Goal: Task Accomplishment & Management: Complete application form

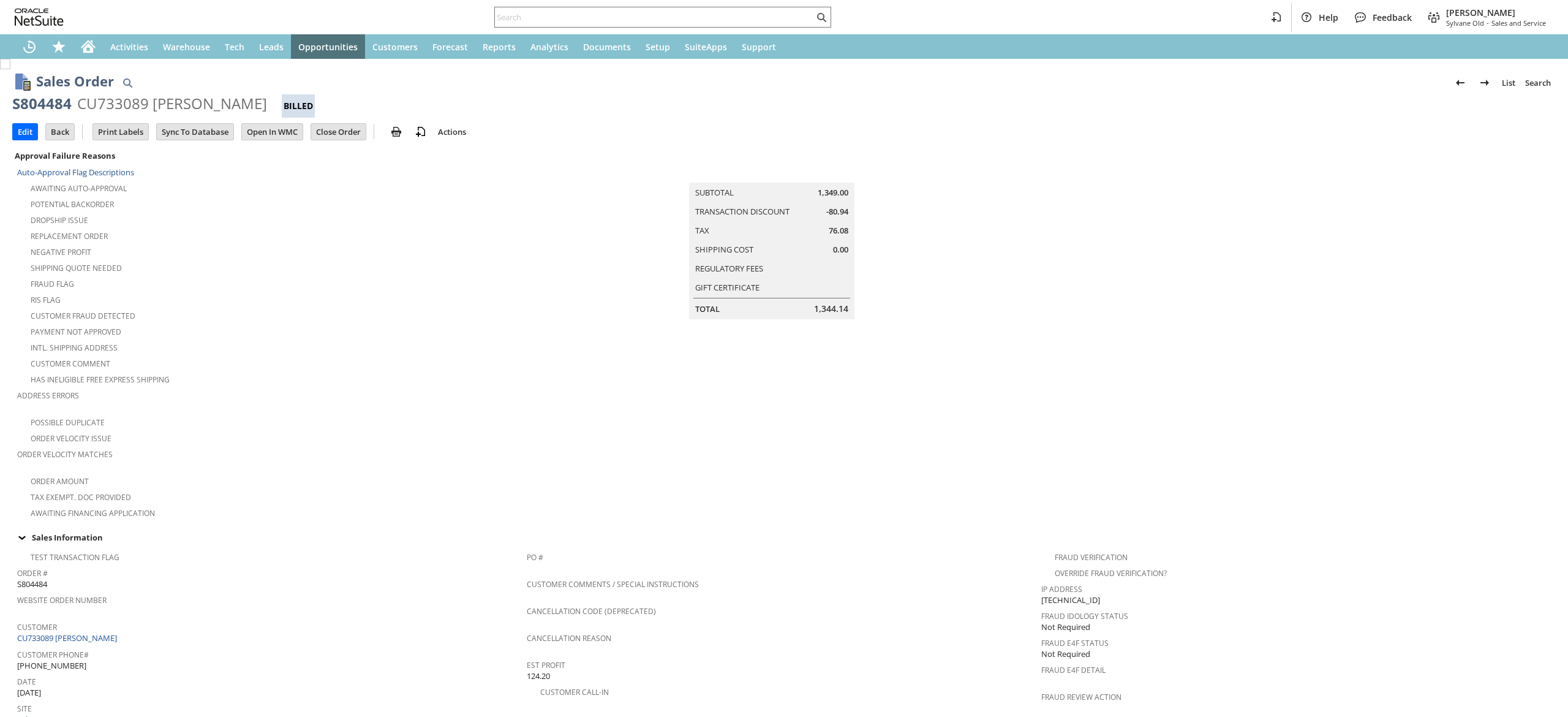
scroll to position [549, 0]
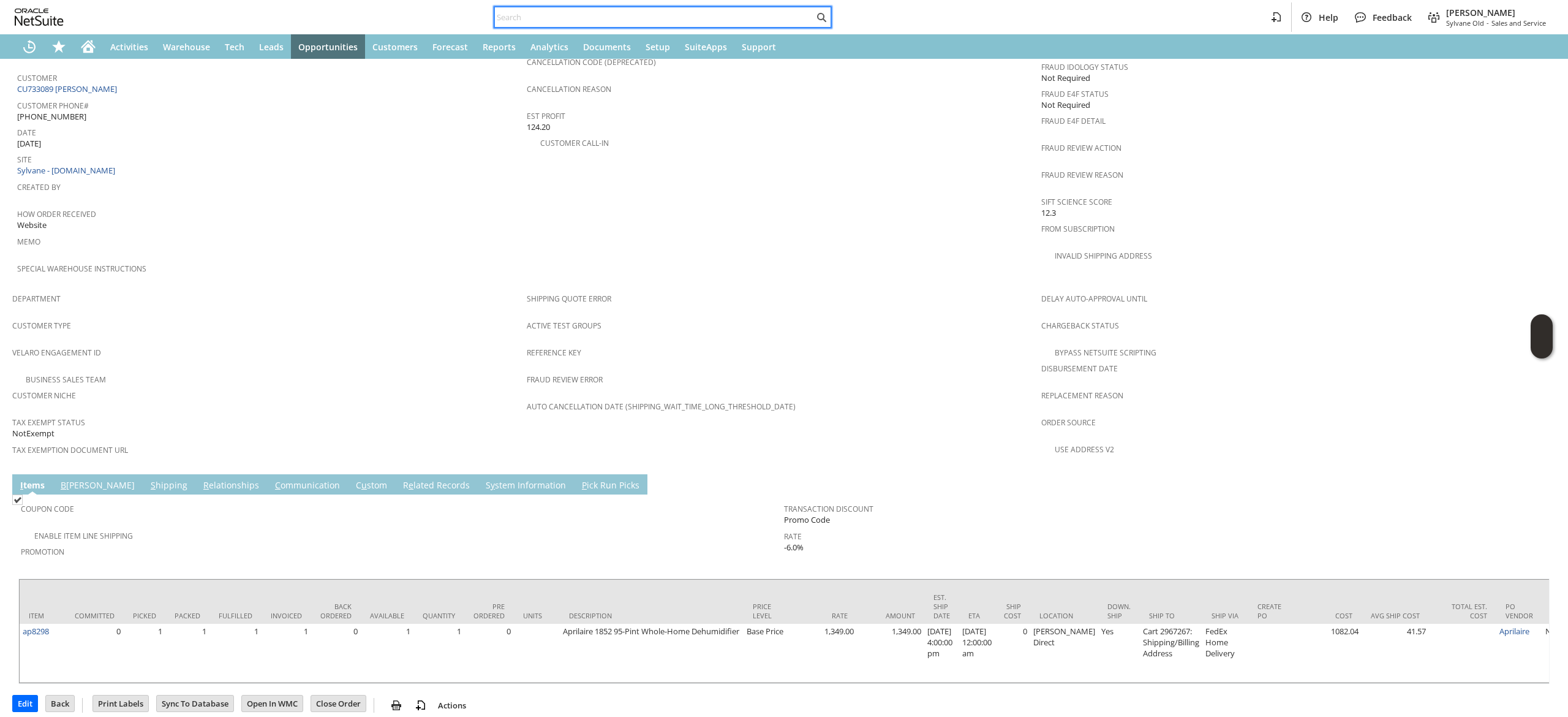
click at [614, 14] on input "text" at bounding box center [655, 17] width 319 height 15
paste input "5084200709"
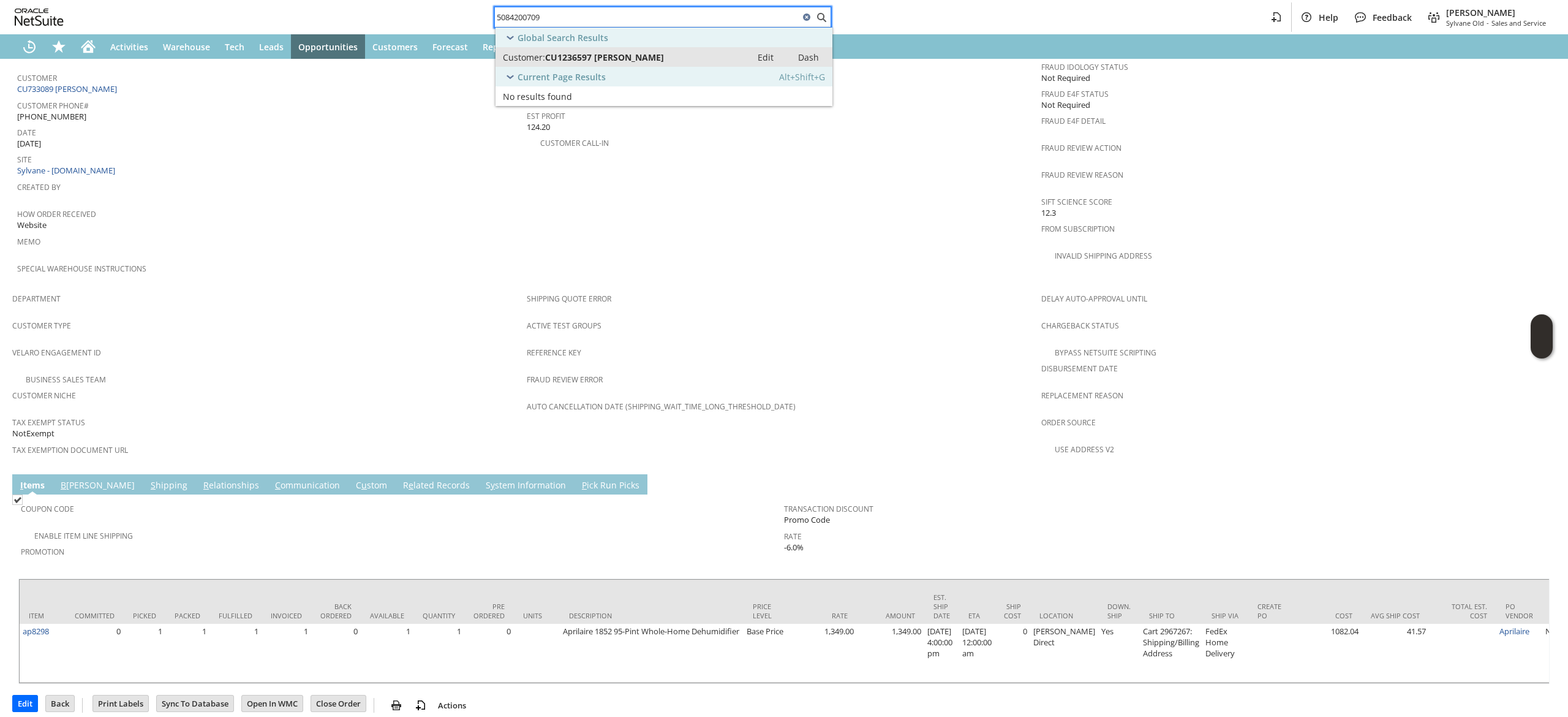
type input "5084200709"
click at [639, 55] on span "CU1236597 [PERSON_NAME]" at bounding box center [605, 58] width 119 height 12
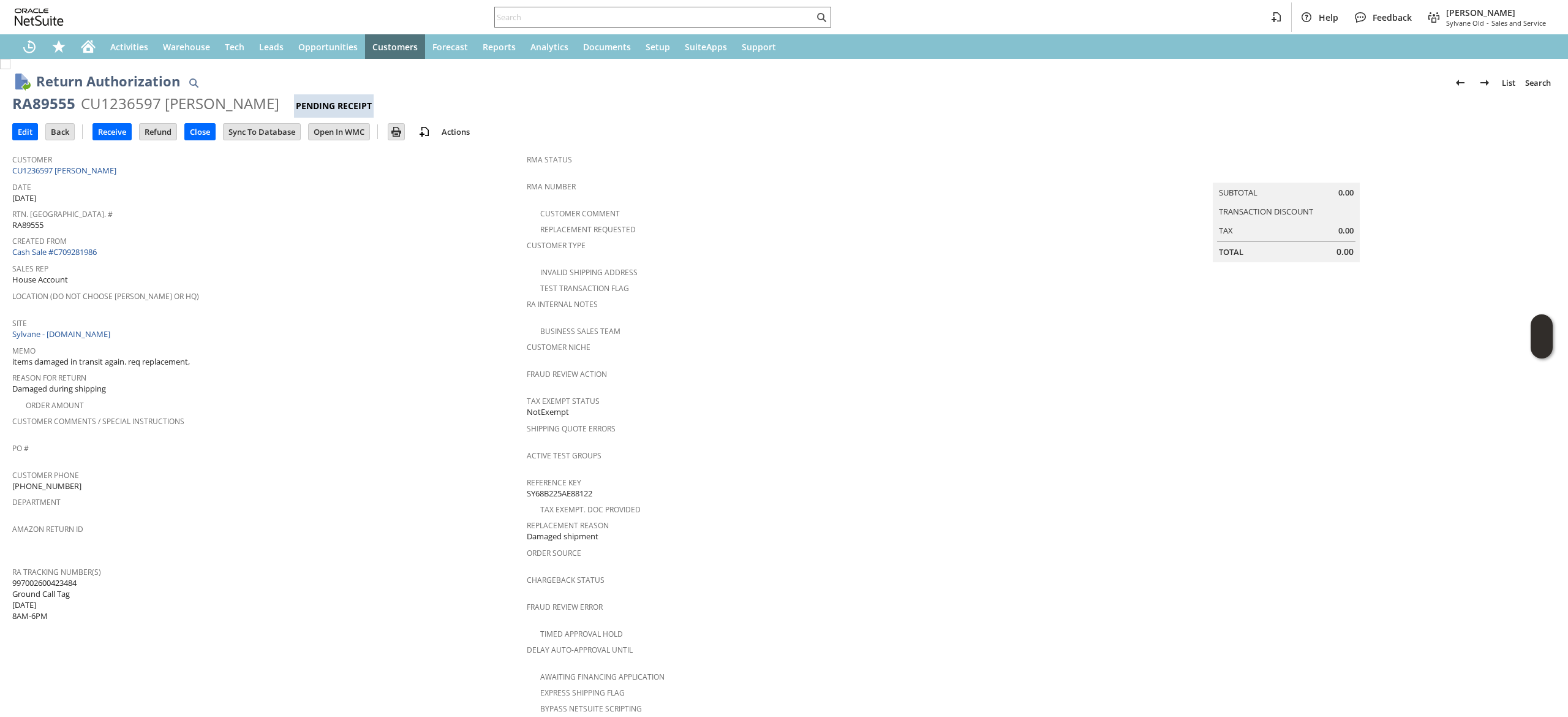
click at [70, 577] on span "997002600423484 Ground Call Tag 9/10/2025 8AM-6PM" at bounding box center [45, 599] width 65 height 45
copy span "997002600423484"
click at [105, 183] on span "Date" at bounding box center [266, 186] width 509 height 14
click at [100, 176] on td "Customer CU1236597 Geraldine Morse" at bounding box center [270, 162] width 514 height 30
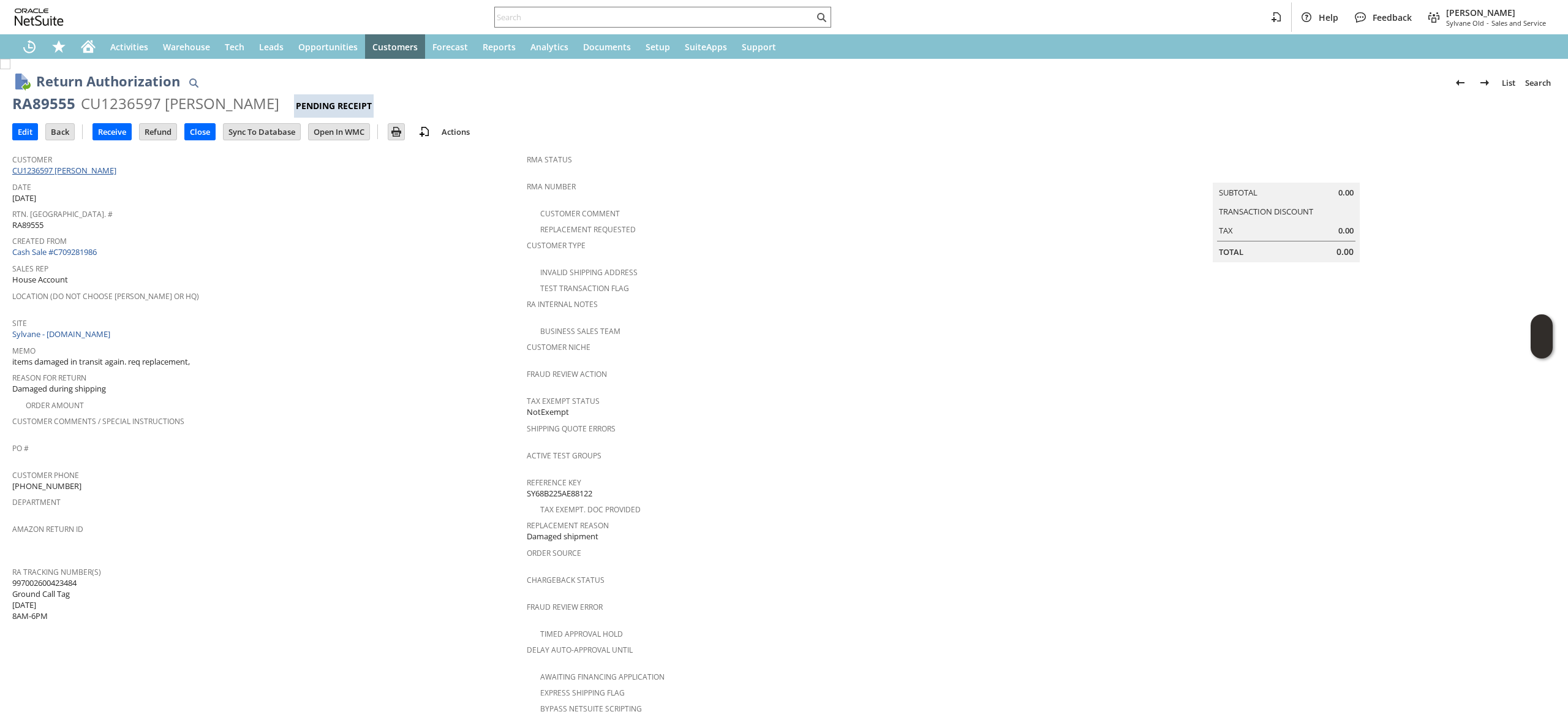
click at [101, 169] on link "CU1236597 [PERSON_NAME]" at bounding box center [66, 170] width 107 height 11
click at [33, 577] on span "997002600423491 Ground Call Tag 9/10/2025 8AM-6PM" at bounding box center [45, 599] width 65 height 45
copy span "997002600423491"
click at [82, 173] on link "CU1236597 [PERSON_NAME]" at bounding box center [66, 170] width 107 height 11
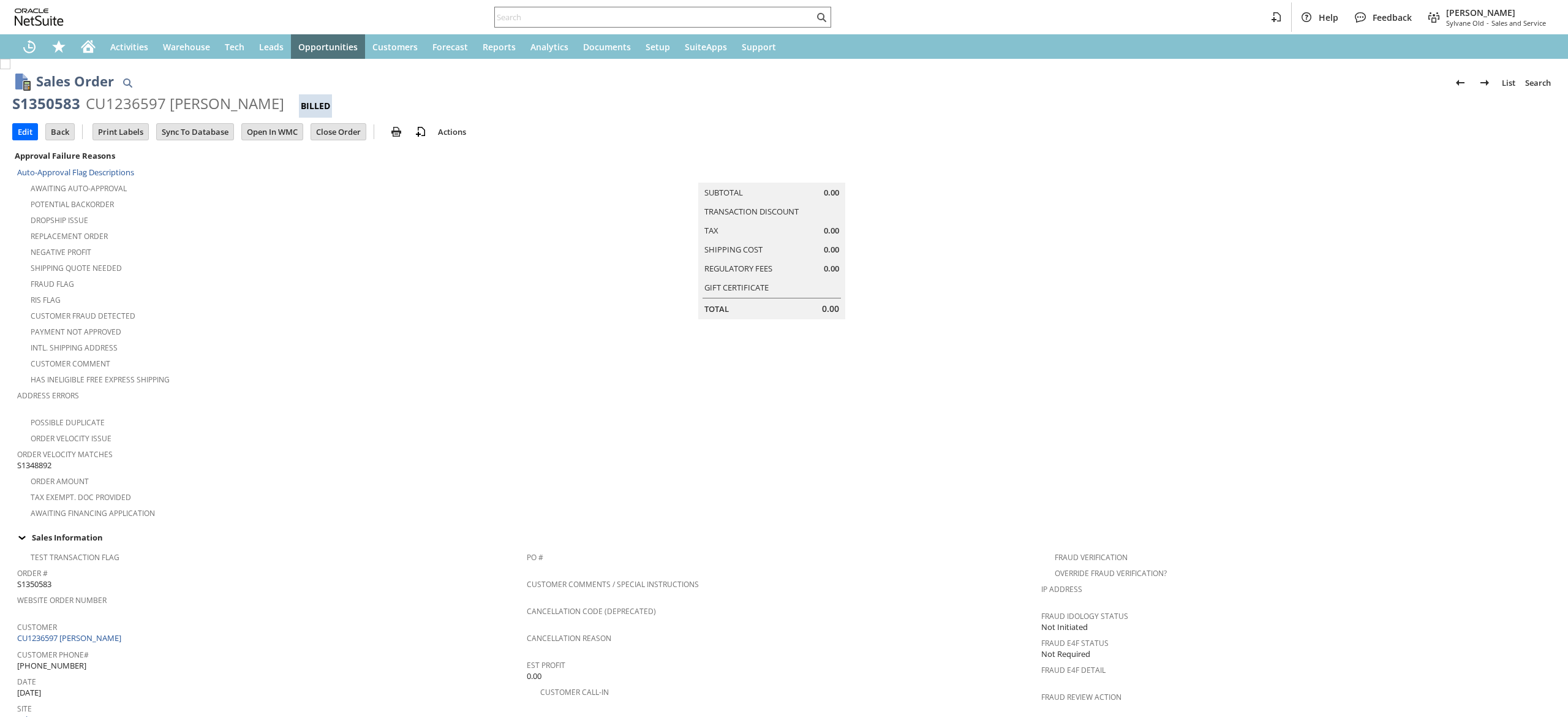
scroll to position [506, 0]
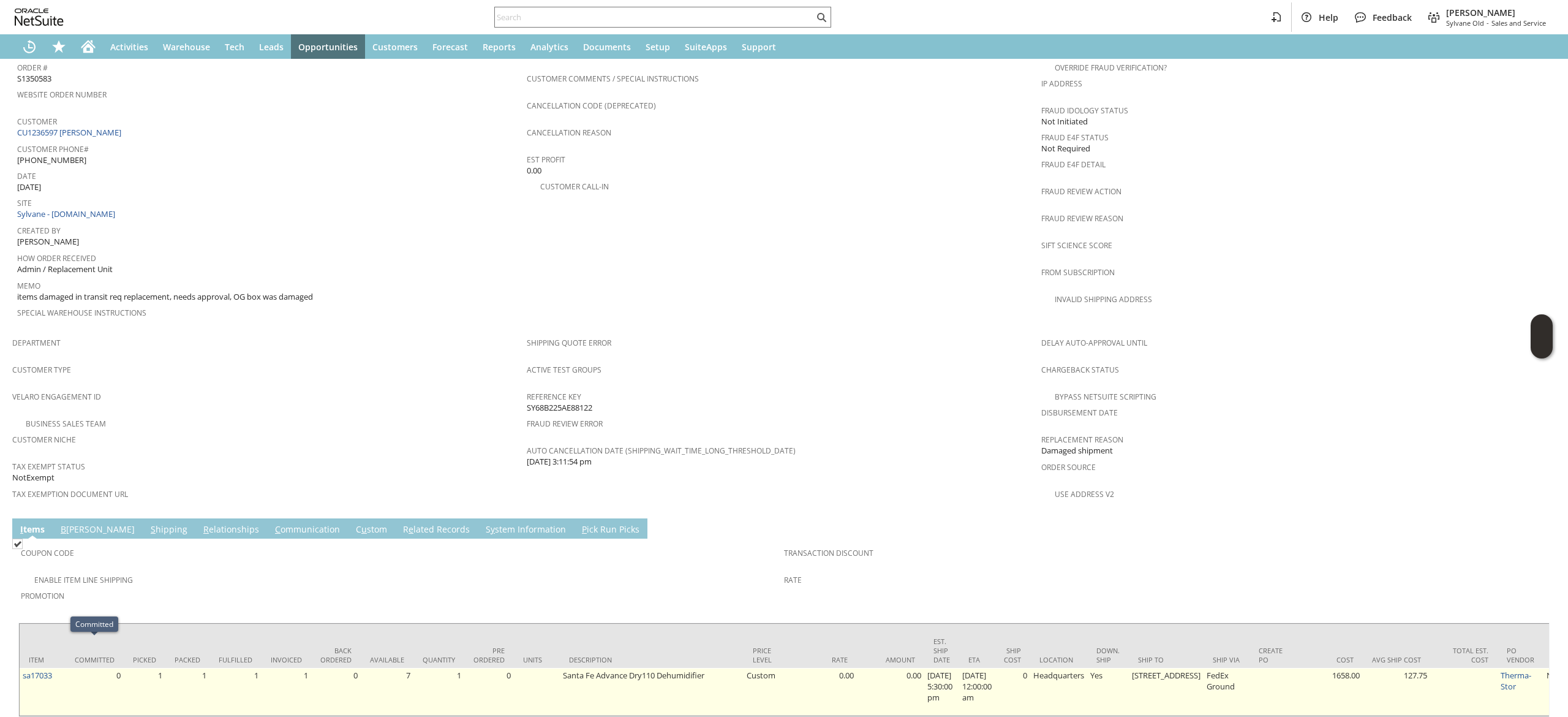
click at [61, 668] on td "sa17033" at bounding box center [42, 692] width 46 height 48
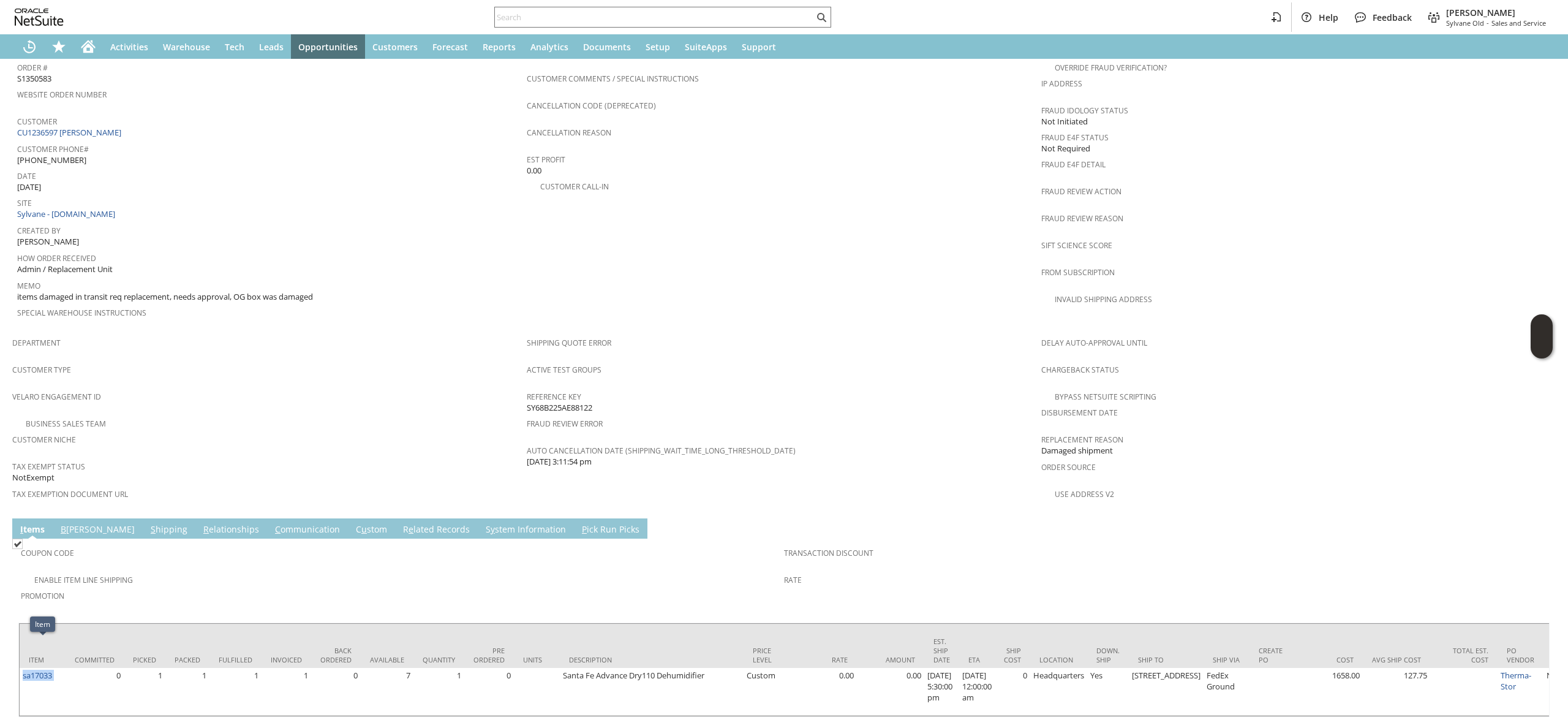
copy tr "sa17033"
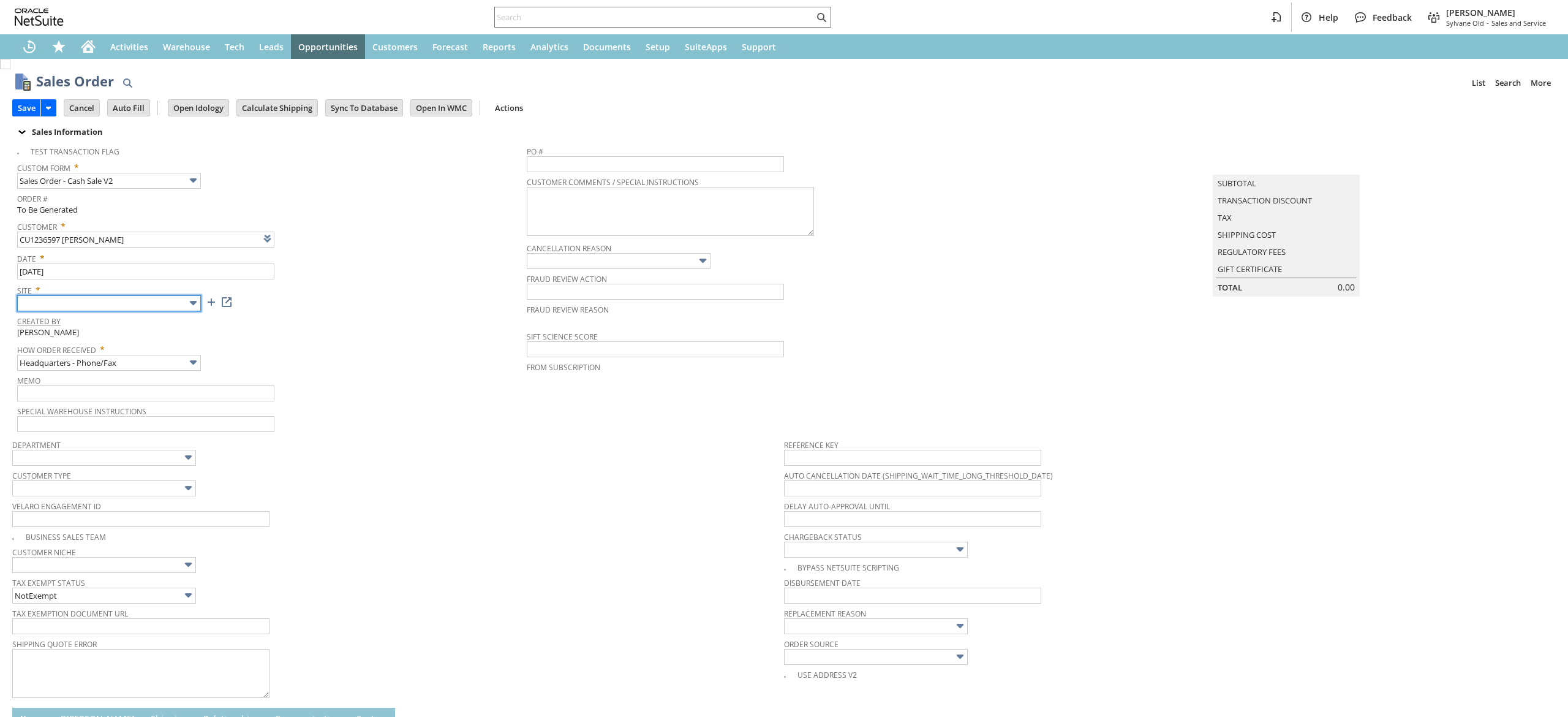
click at [165, 303] on input "text" at bounding box center [109, 303] width 184 height 16
type input "Add"
type input "Copy Previous"
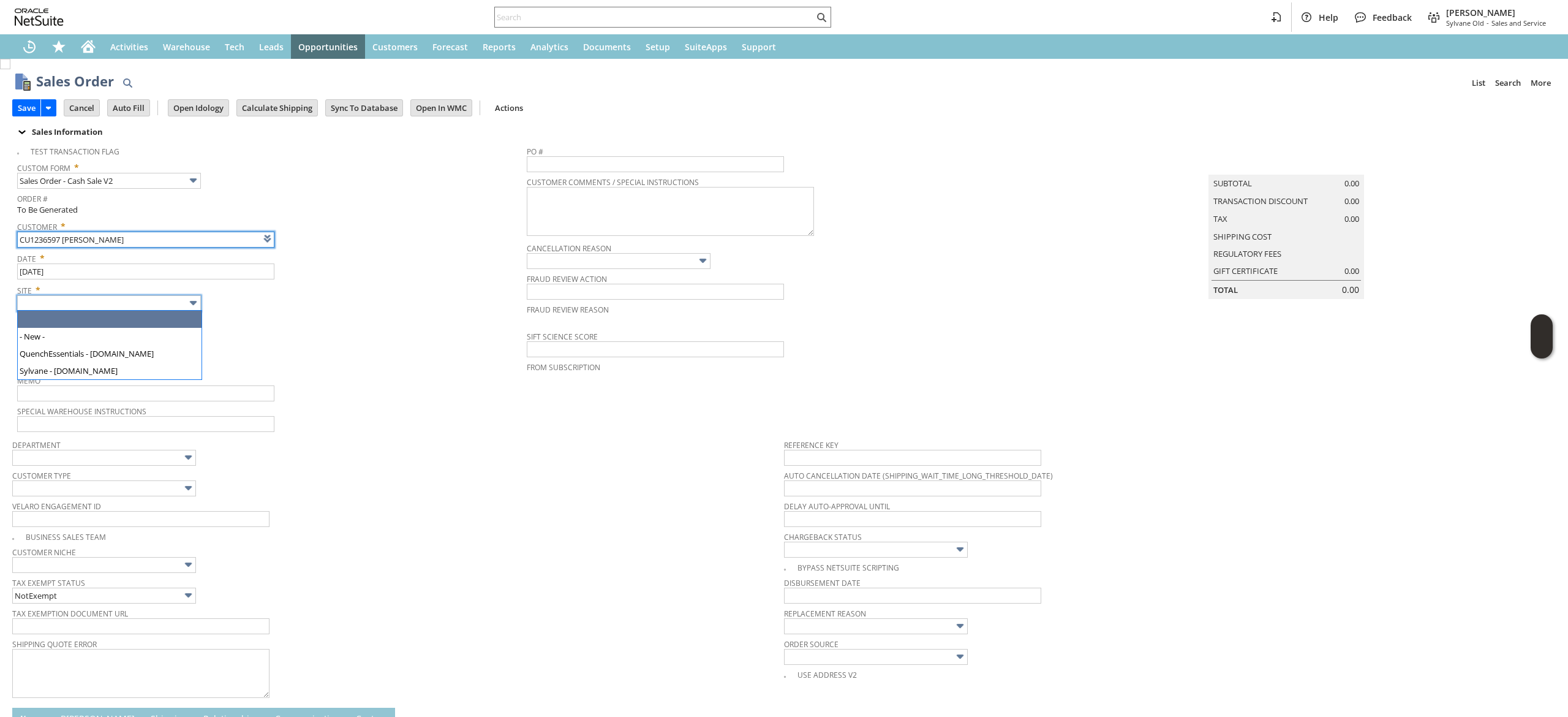
type input "Intelligent Recommendations ⁰"
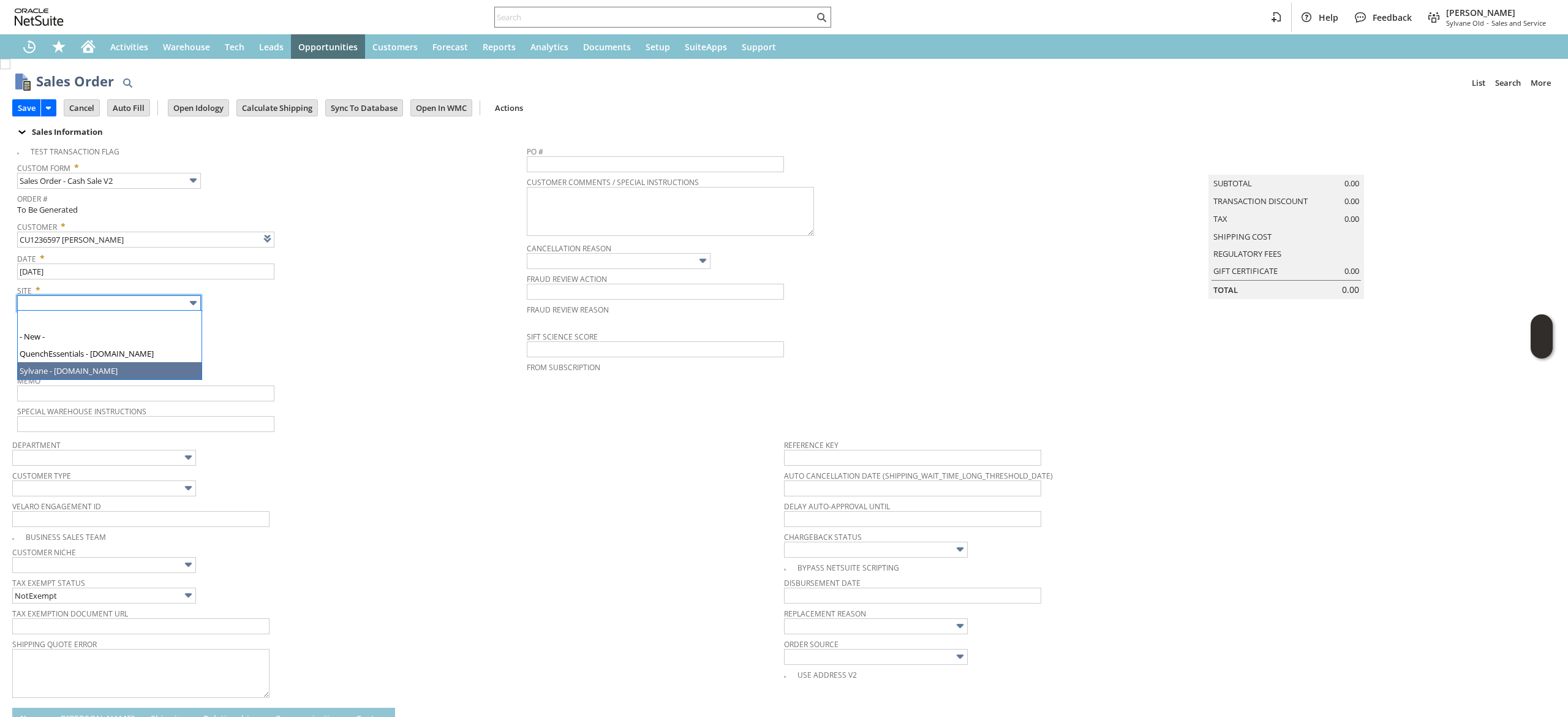
type input "Sylvane - [DOMAIN_NAME]"
click at [150, 352] on span "How Order Received *" at bounding box center [269, 347] width 503 height 15
click at [145, 364] on input "Headquarters - Phone/Fax" at bounding box center [109, 363] width 184 height 16
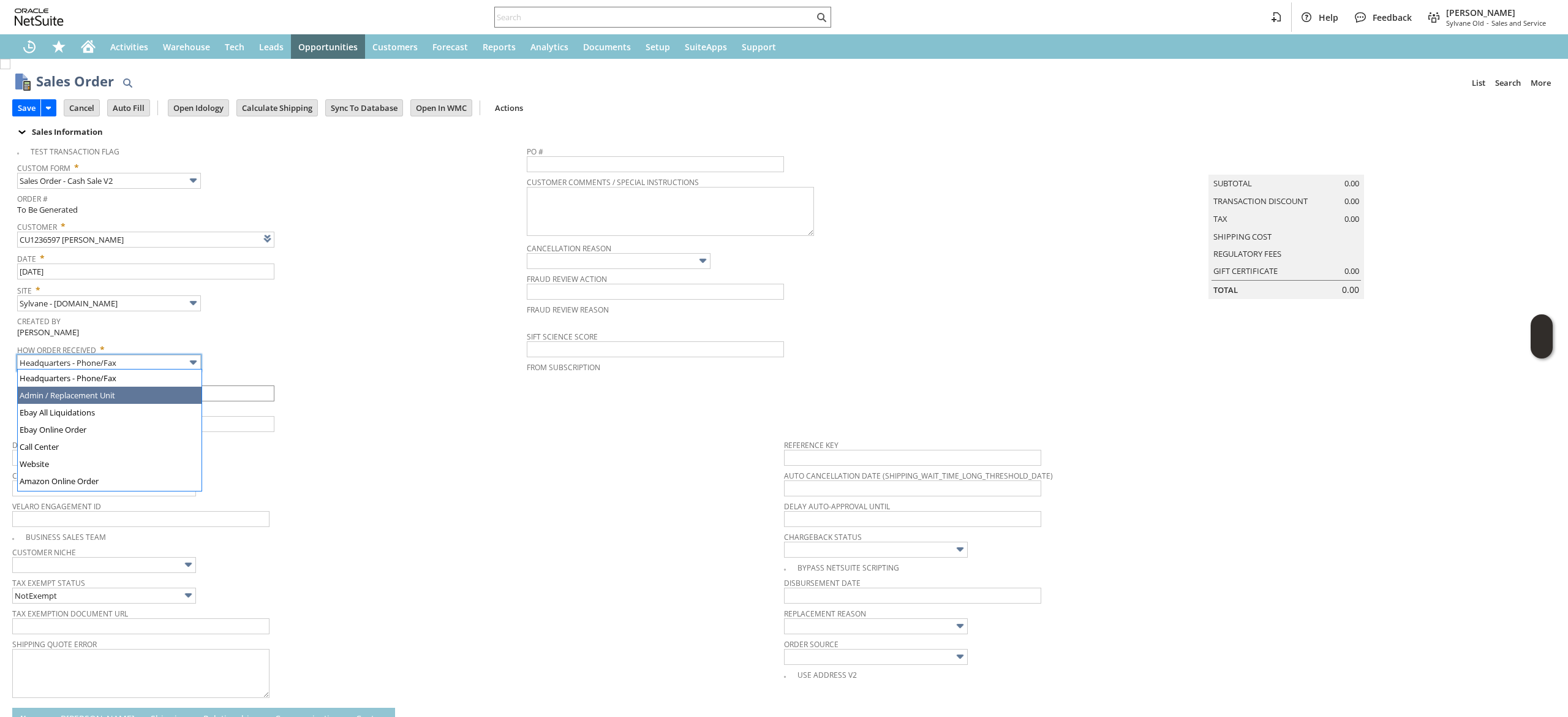
type input "Admin / Replacement Unit"
click at [202, 389] on input "text" at bounding box center [146, 393] width 257 height 16
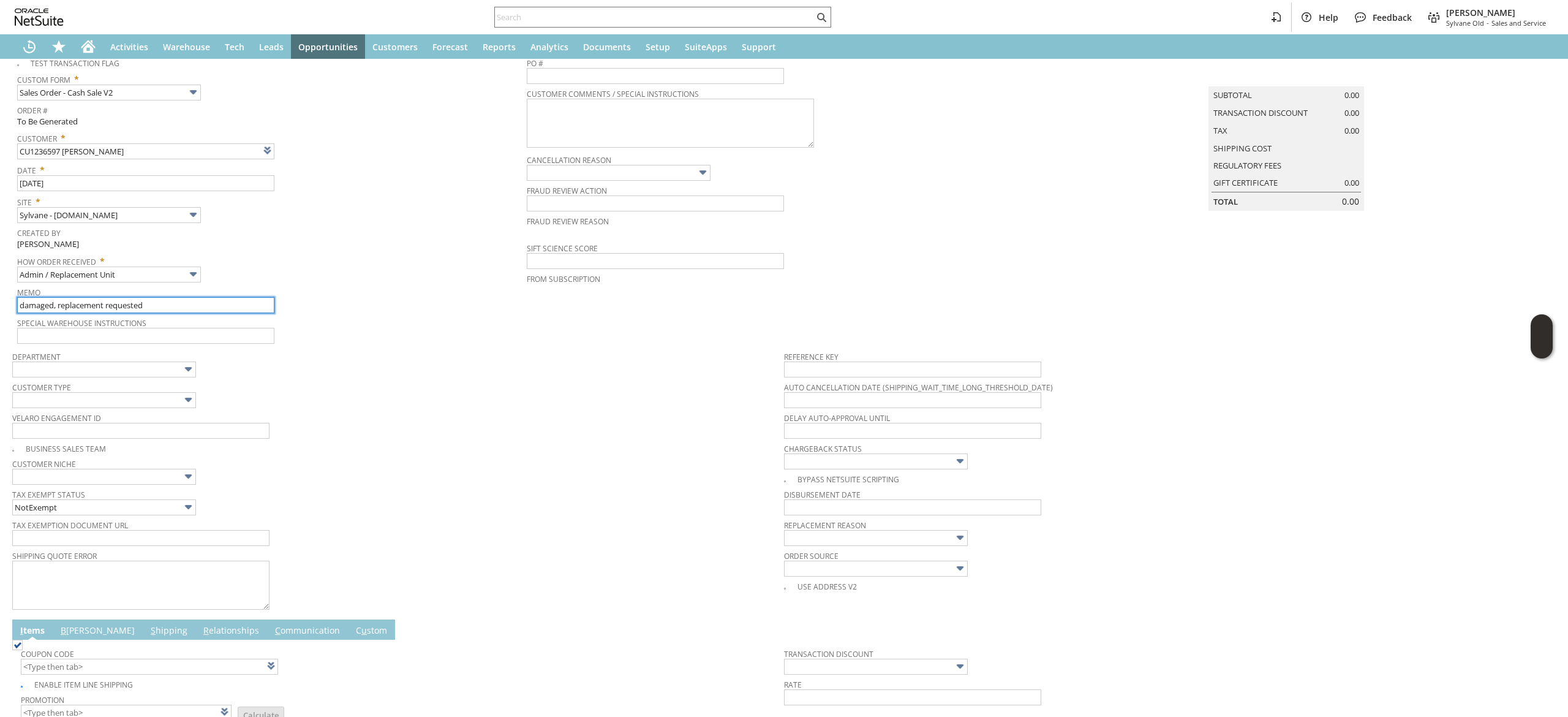
scroll to position [123, 0]
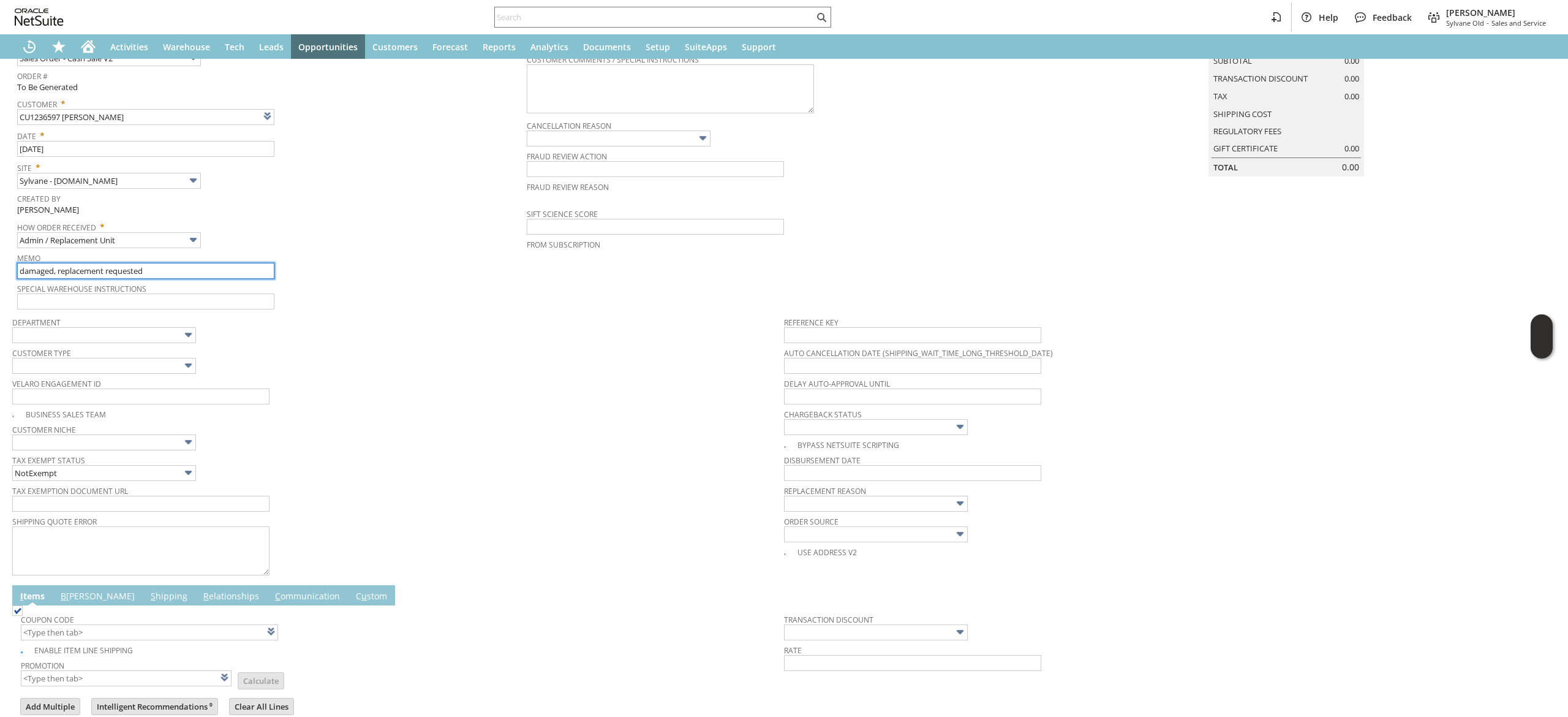
type input "damaged, replacement requested"
click at [843, 511] on tbody "Reference Key Auto Cancellation Date (shipping_wait_time_long_threshold_date) D…" at bounding box center [1170, 435] width 772 height 248
click at [843, 509] on input "text" at bounding box center [876, 504] width 184 height 16
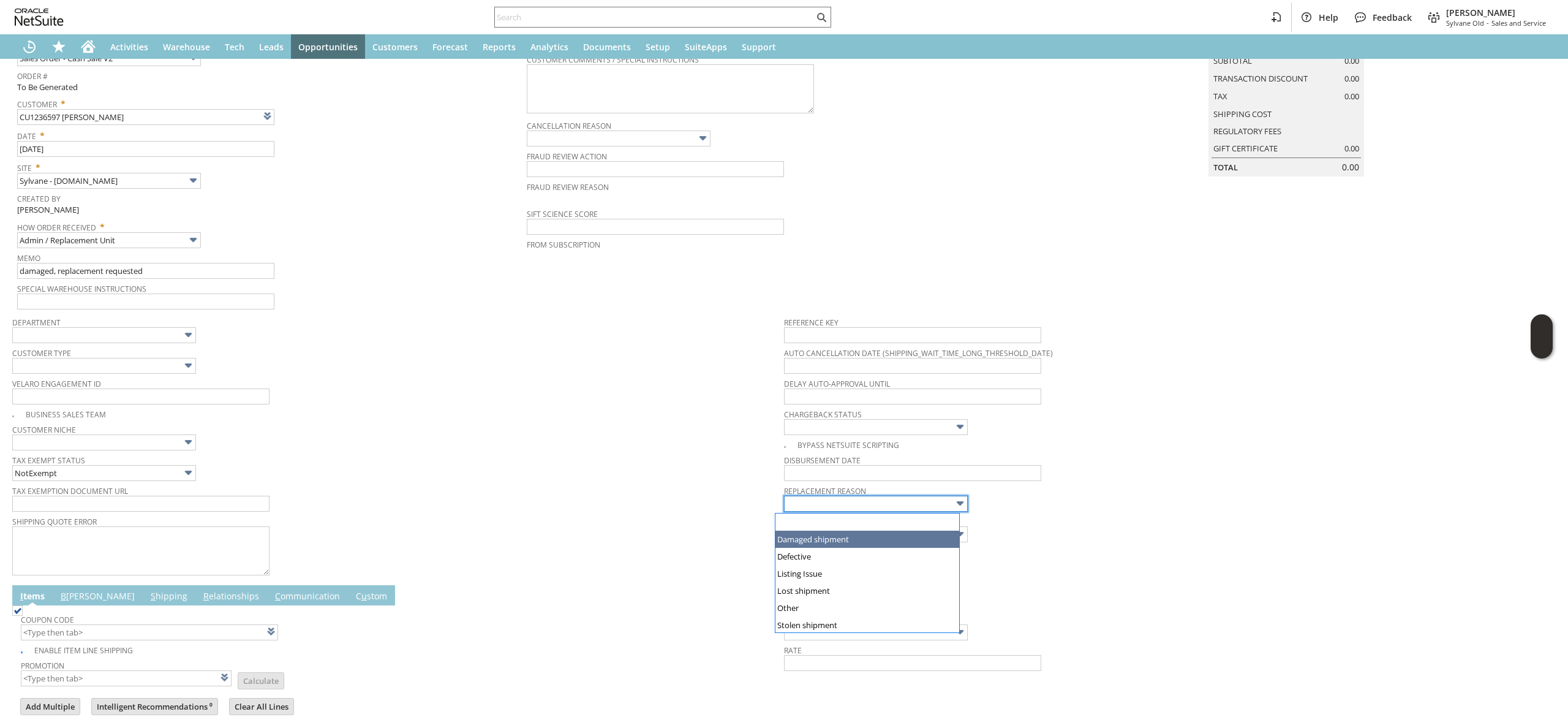
type input "Damaged shipment"
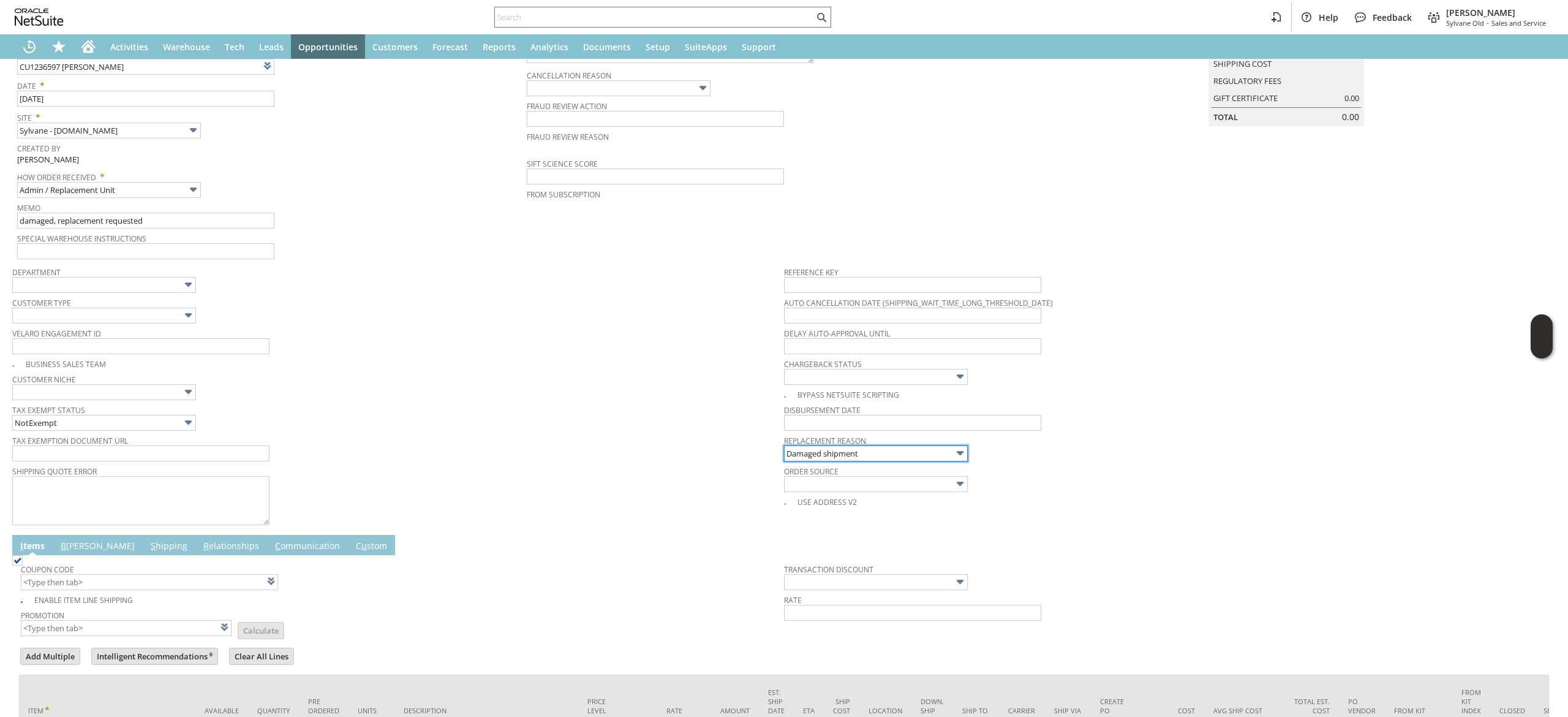
scroll to position [287, 0]
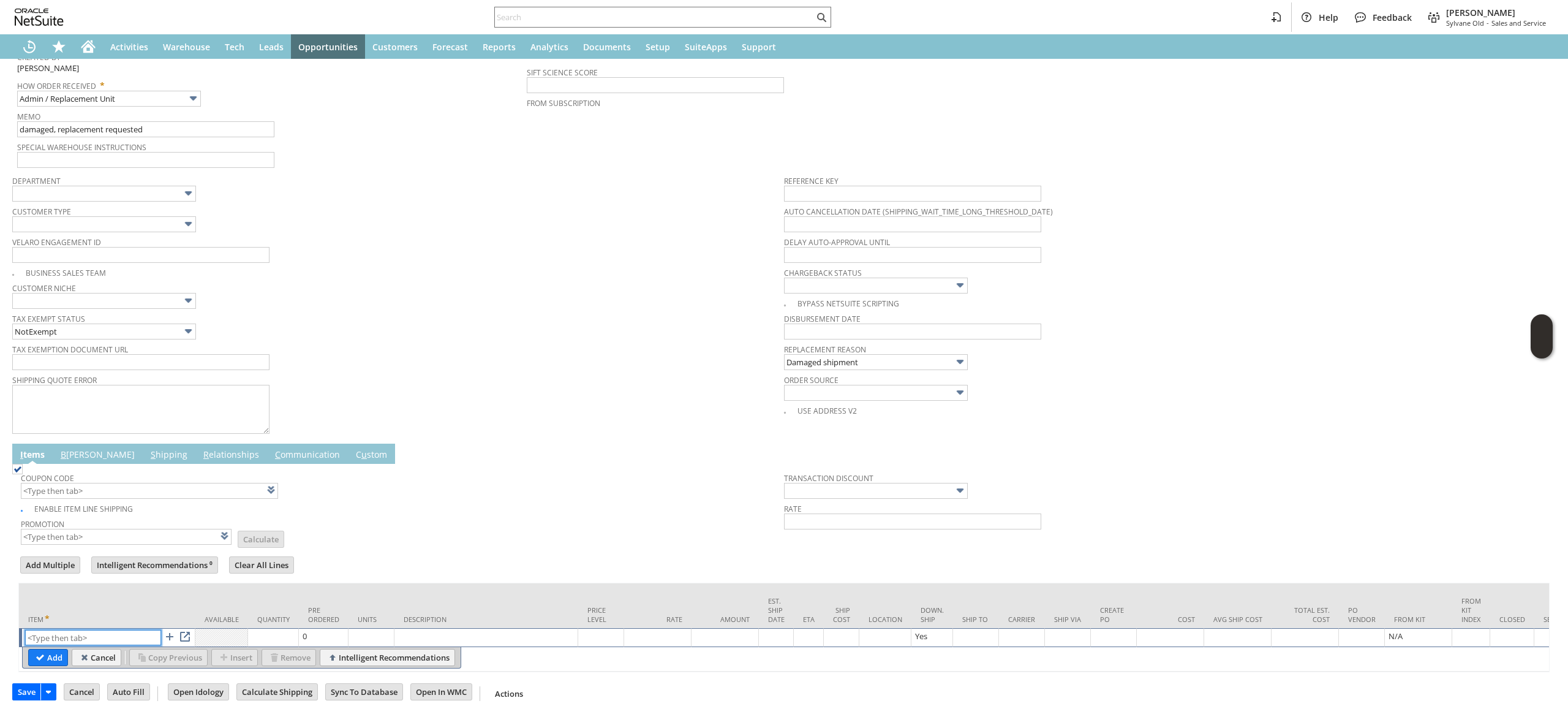
click at [85, 630] on input "text" at bounding box center [93, 637] width 136 height 16
paste input "sa17033"
type input "sa17033"
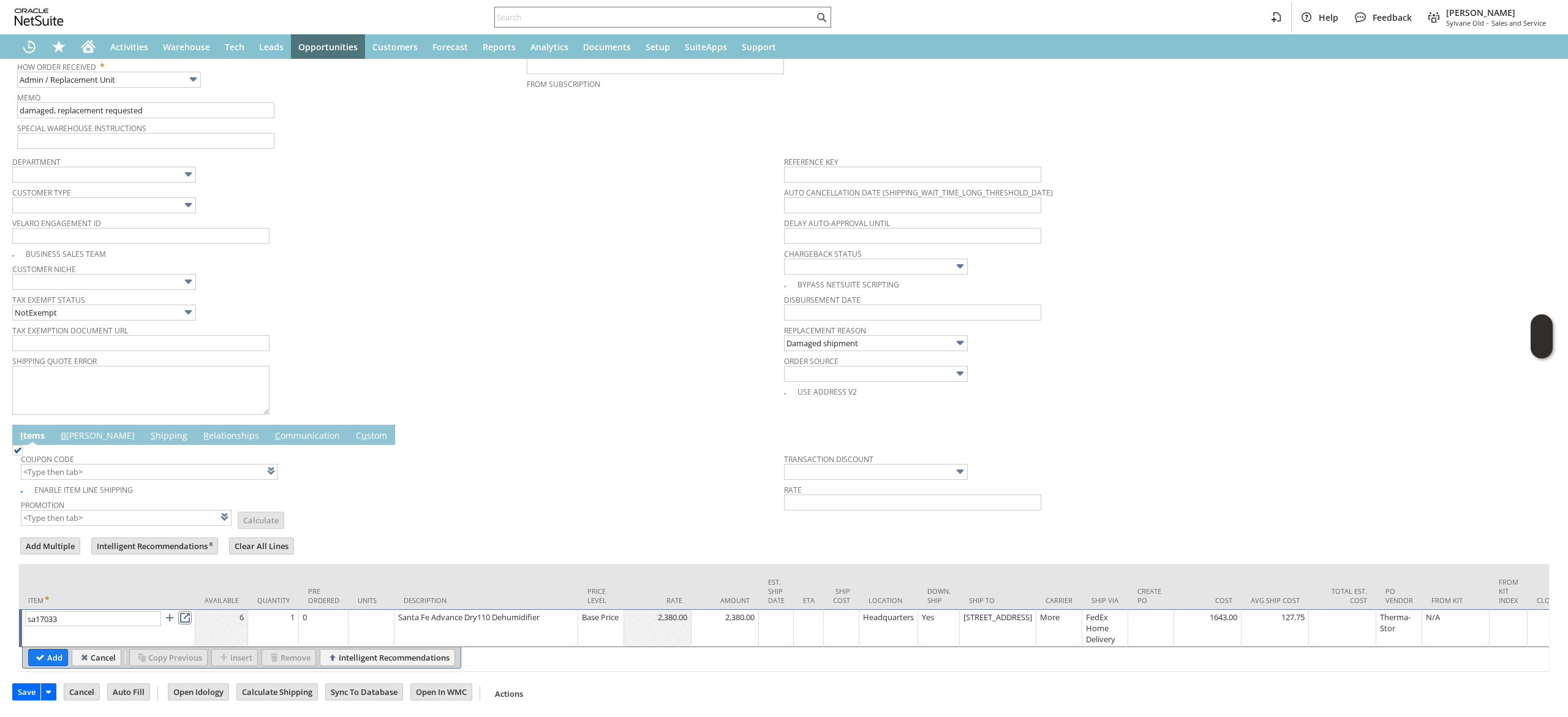
click at [182, 619] on link at bounding box center [185, 617] width 14 height 14
click at [60, 664] on input "Add" at bounding box center [48, 658] width 39 height 16
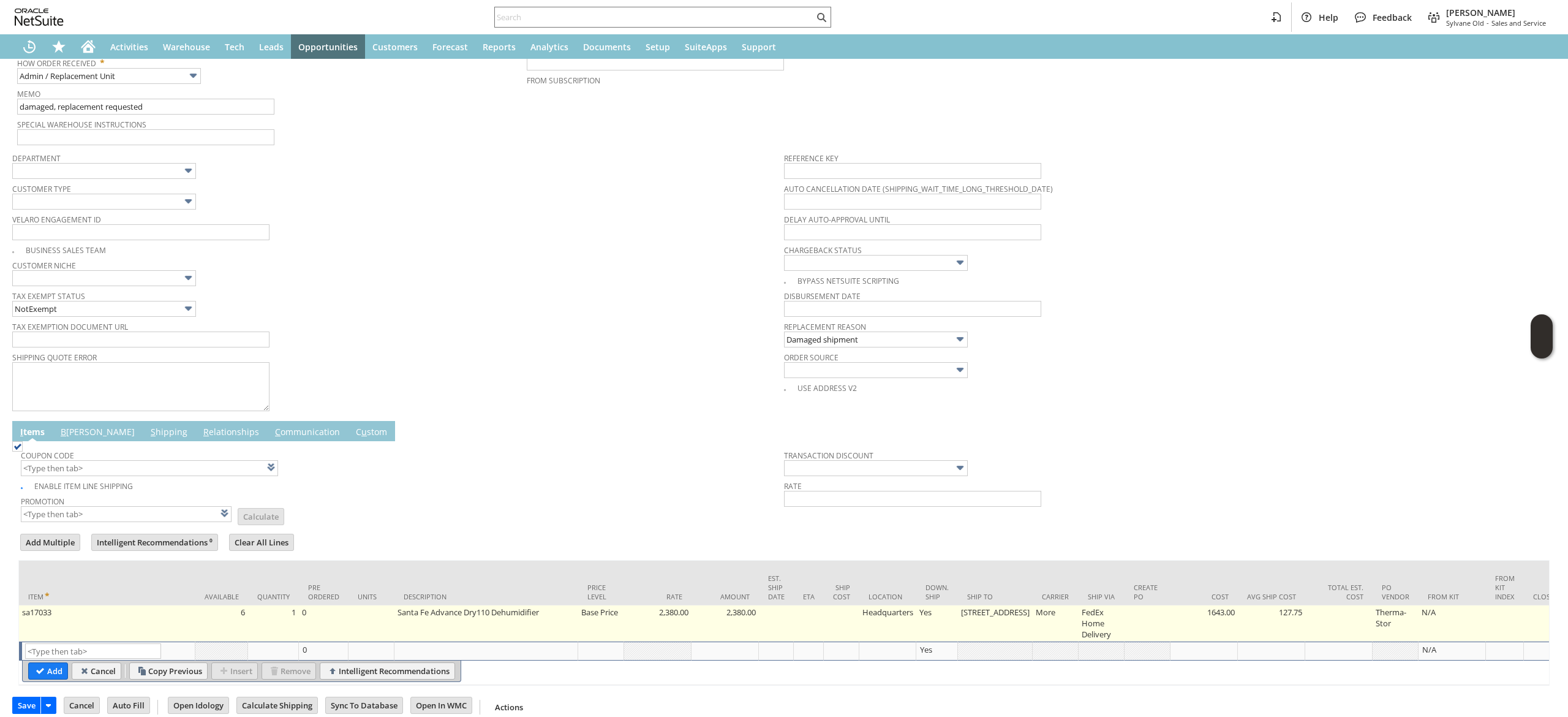
click at [608, 637] on td "Base Price" at bounding box center [601, 623] width 46 height 36
type input "Base Price"
type input "2,380.00"
type input "OK"
type input "Make Copy"
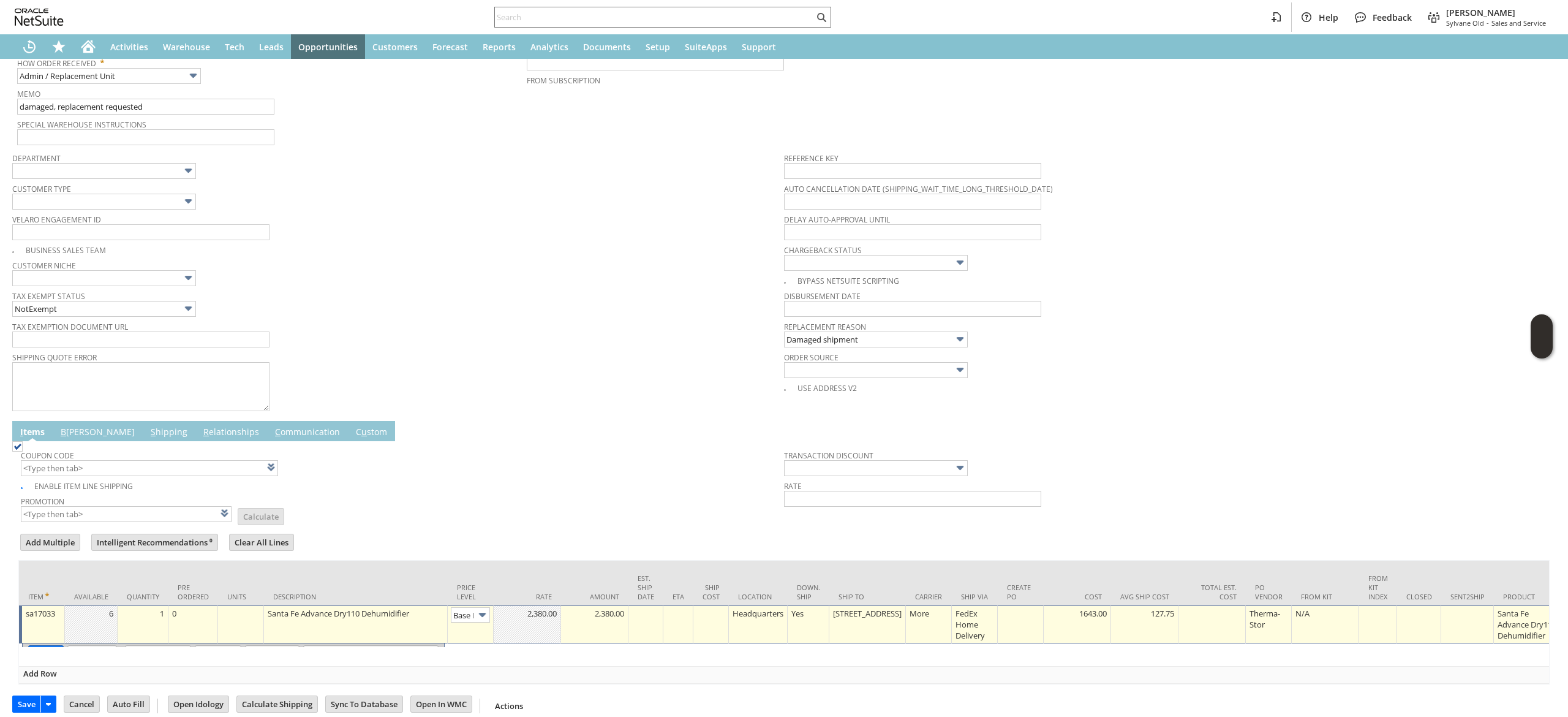
type input "Base Price"
type input "Intelligent Recommendations¹⁰"
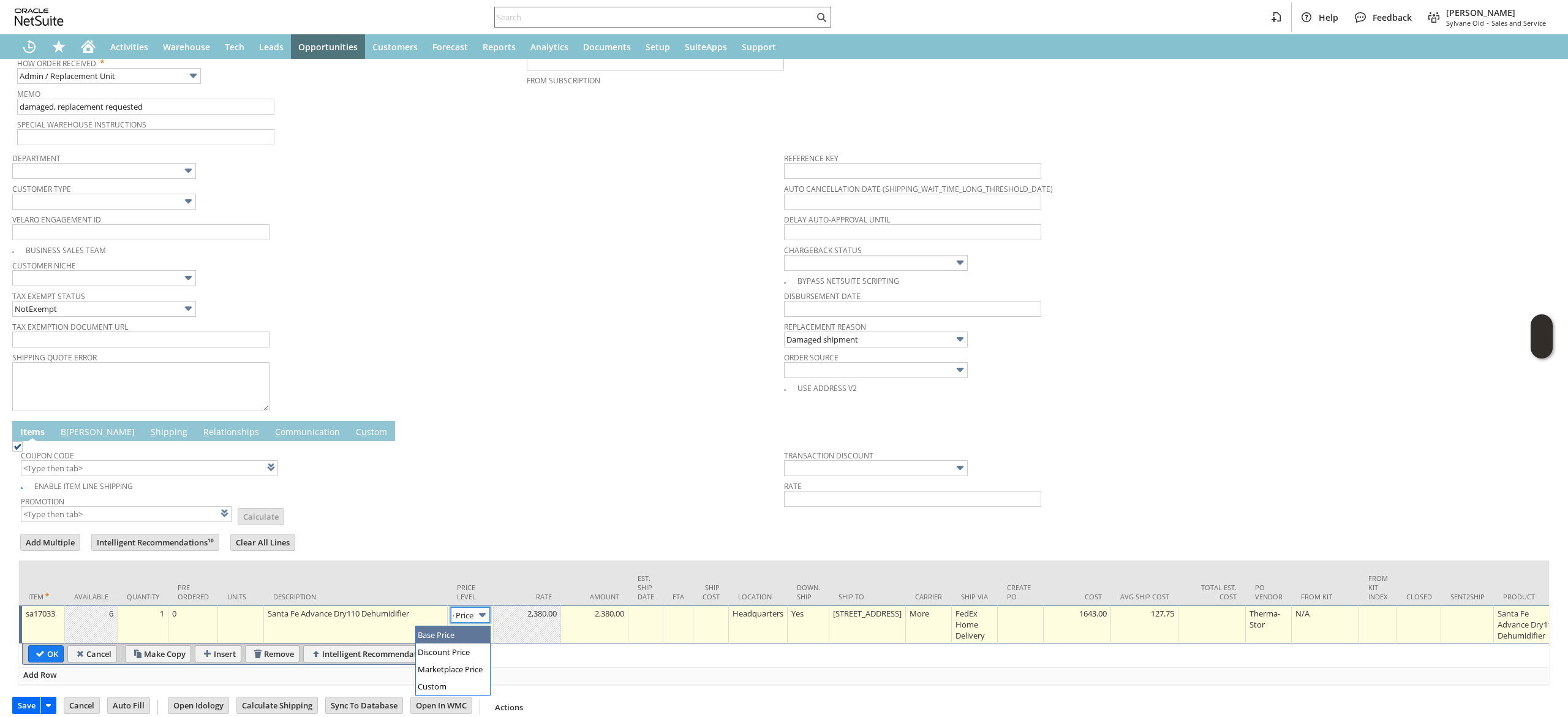
click at [456, 612] on input "Base Price" at bounding box center [471, 615] width 39 height 16
type input "Custom"
click at [530, 634] on td at bounding box center [527, 624] width 67 height 38
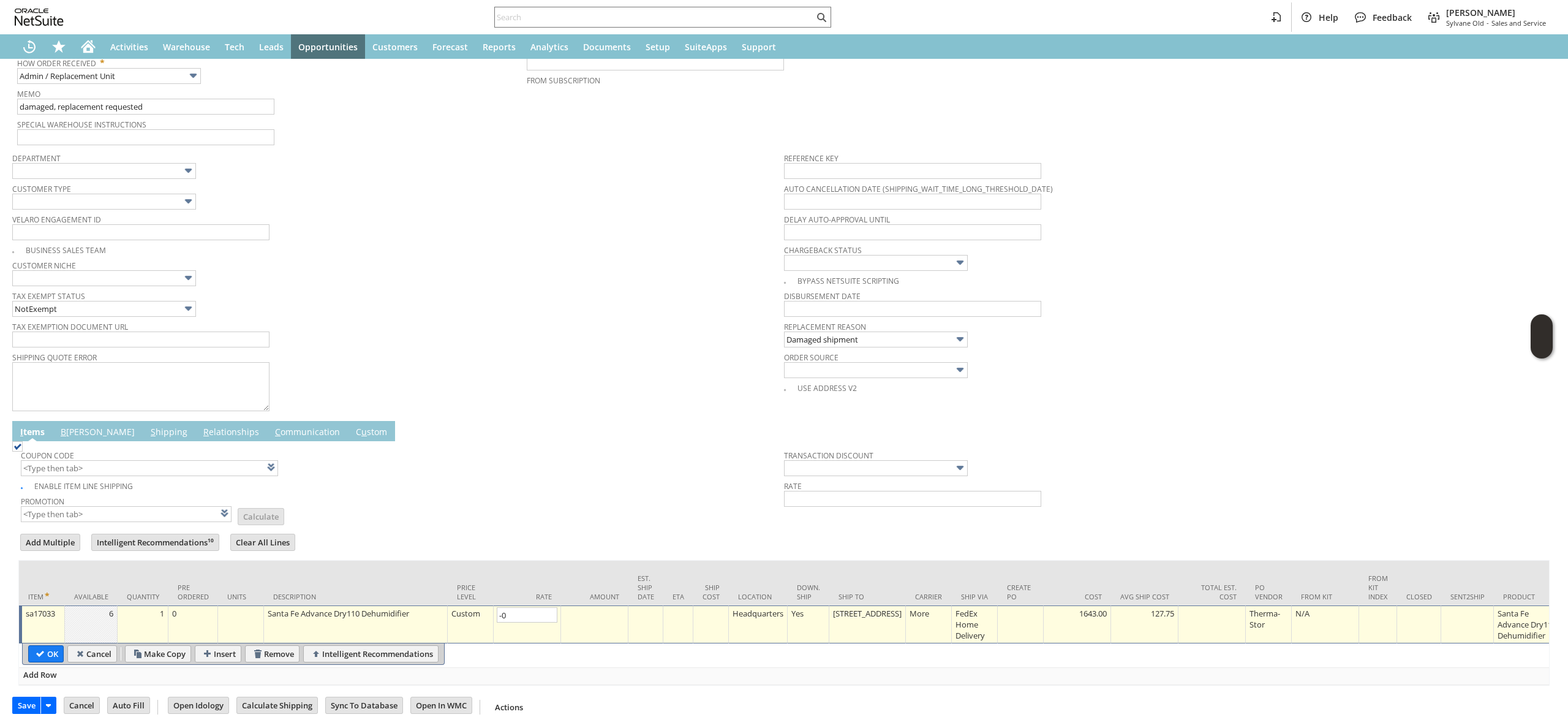
type input "-"
type input "0.00"
click at [39, 657] on table "OK Cancel Make Copy Insert Remove Intelligent Recommendations" at bounding box center [233, 654] width 423 height 21
click at [57, 662] on input "OK" at bounding box center [46, 654] width 34 height 16
type input "Add"
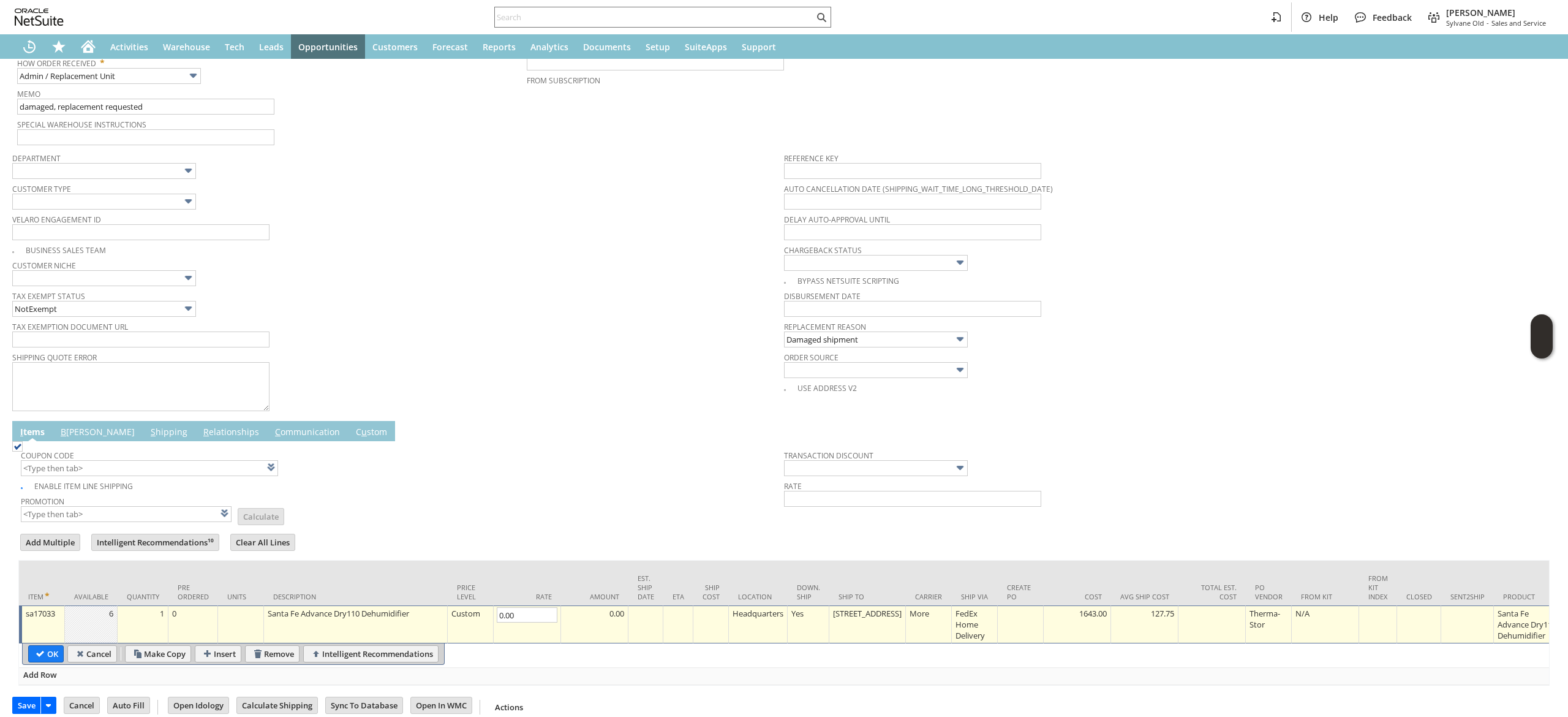
type input "Copy Previous"
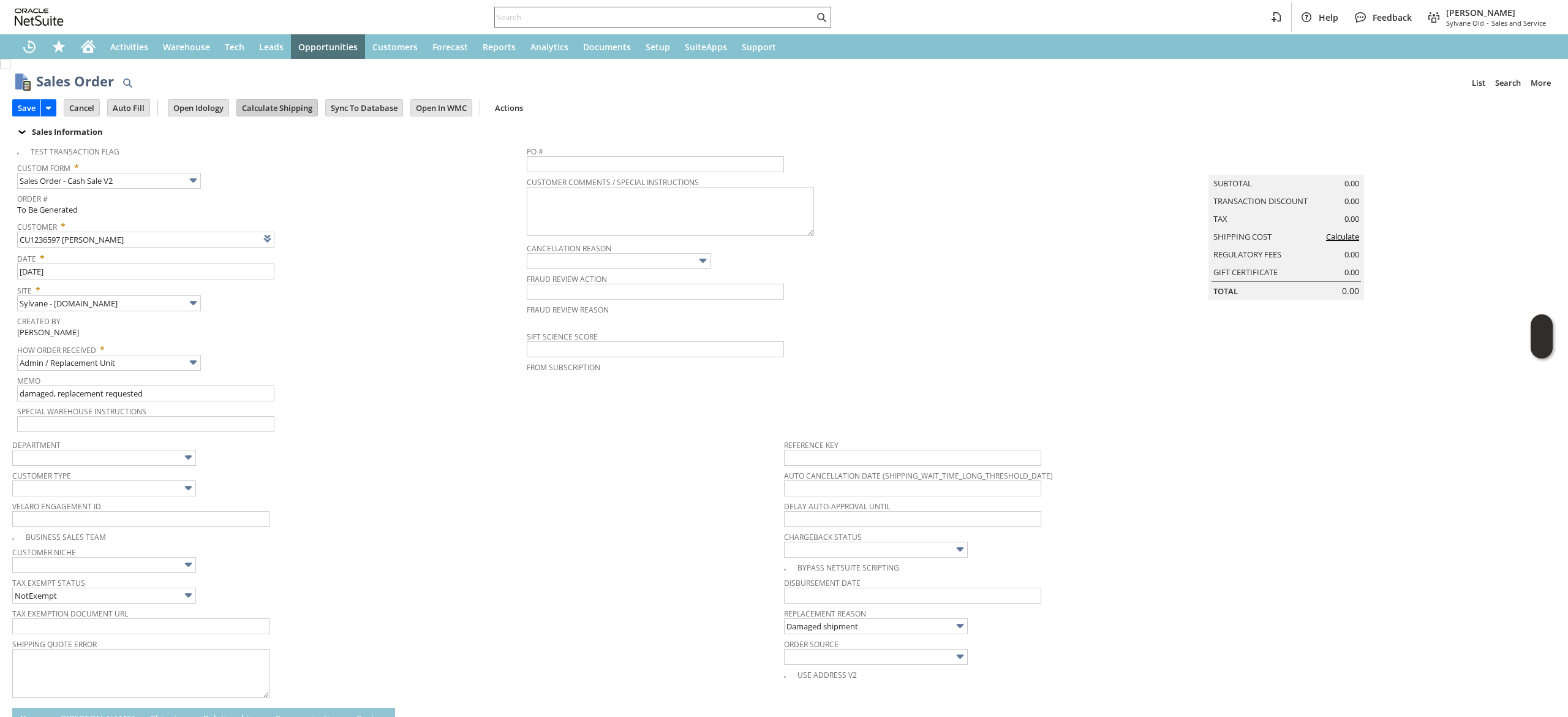
click at [278, 112] on input "Calculate Shipping" at bounding box center [277, 107] width 80 height 16
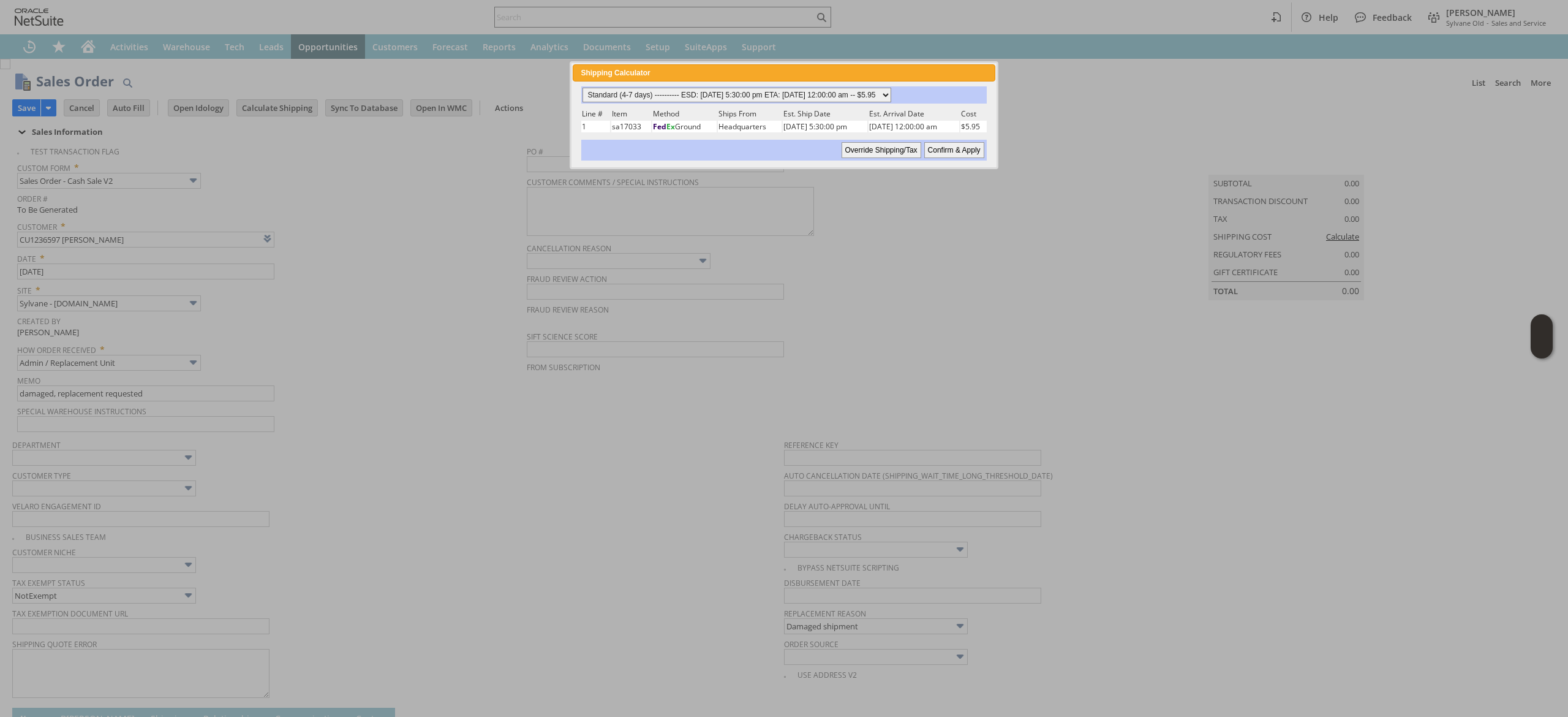
click at [834, 93] on select "Standard (4-7 days) ---------- ESD: [DATE] 5:30:00 pm ETA: [DATE] 12:00:00 am -…" at bounding box center [737, 95] width 309 height 15
select select "2 Day ------------------------ ESD: [DATE] 5:30:00 pm ETA: [DATE] 12:00:00 am -…"
click at [582, 88] on select "Standard (4-7 days) ---------- ESD: [DATE] 5:30:00 pm ETA: [DATE] 12:00:00 am -…" at bounding box center [737, 95] width 309 height 15
click at [974, 152] on input "Confirm & Apply" at bounding box center [954, 150] width 60 height 16
click at [973, 147] on span "PO #" at bounding box center [781, 149] width 509 height 14
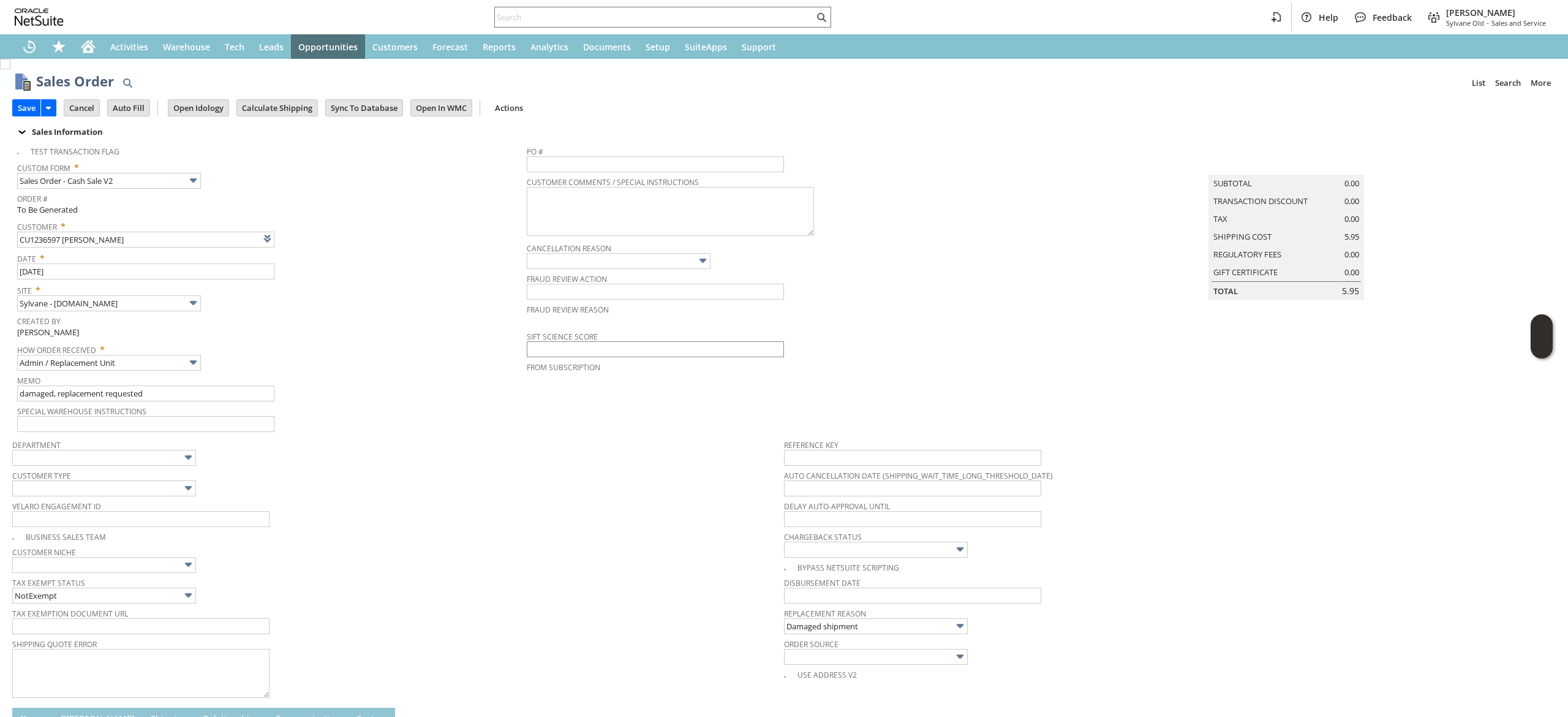
type input "Add"
type input "Copy Previous"
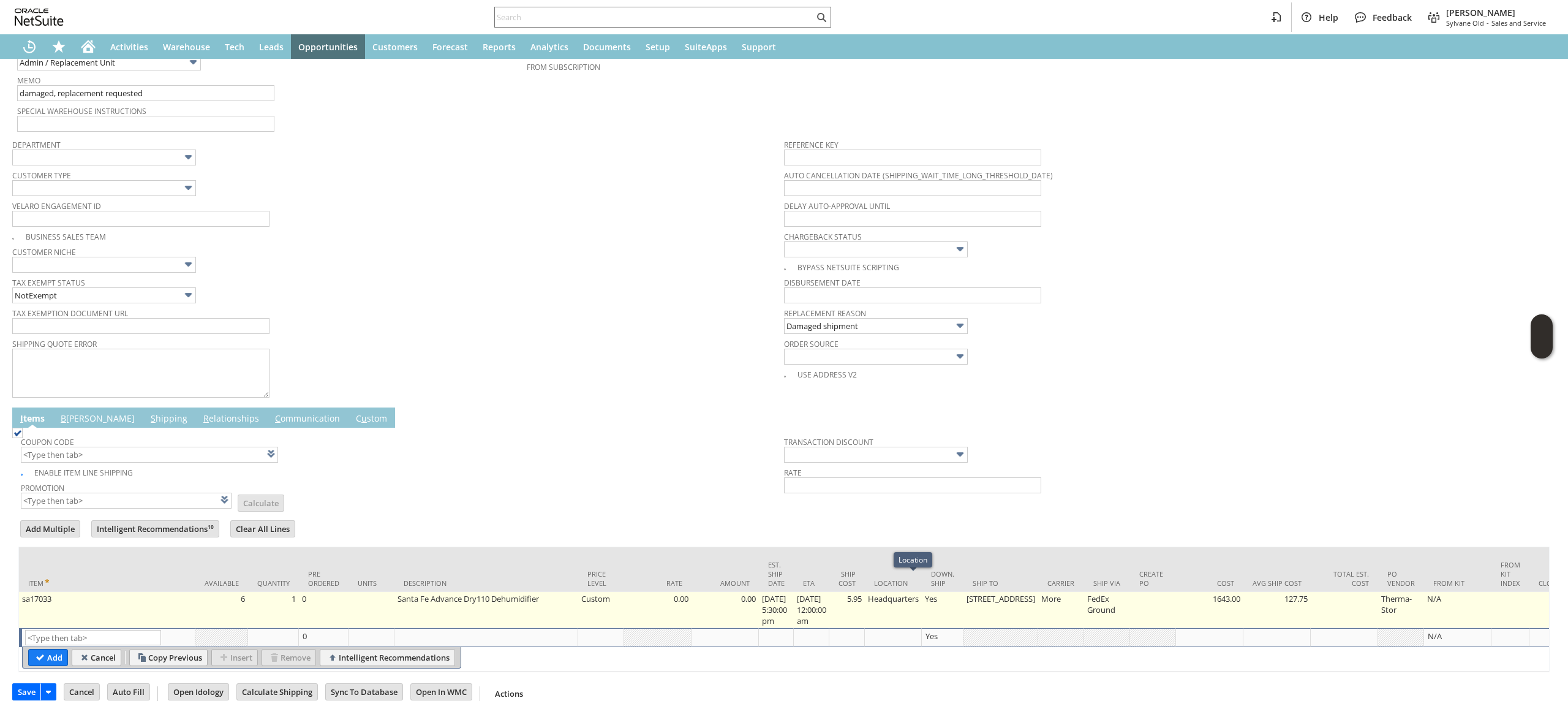
click at [865, 592] on td "5.95" at bounding box center [847, 610] width 36 height 36
type input "5.95"
type input "OK"
type input "Make Copy"
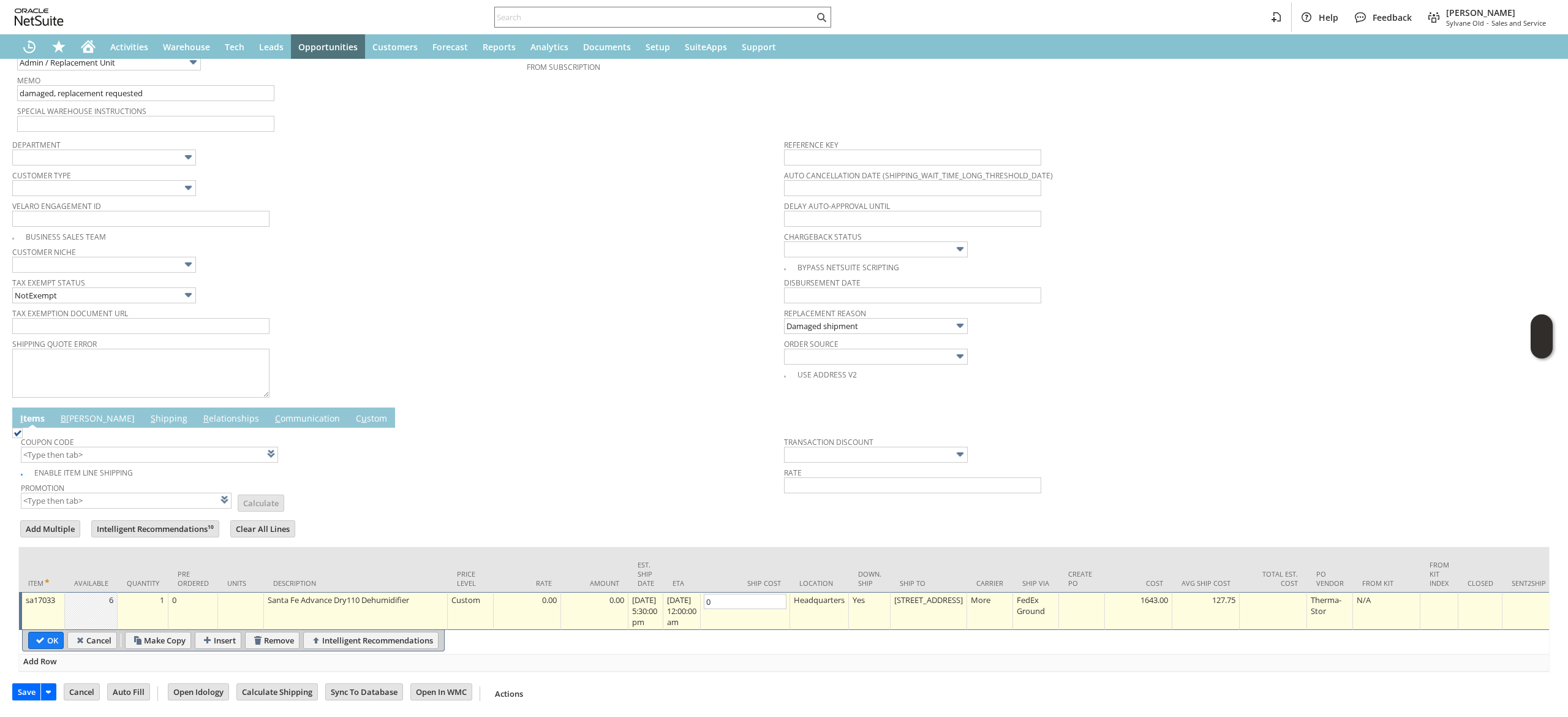
scroll to position [0, 1436]
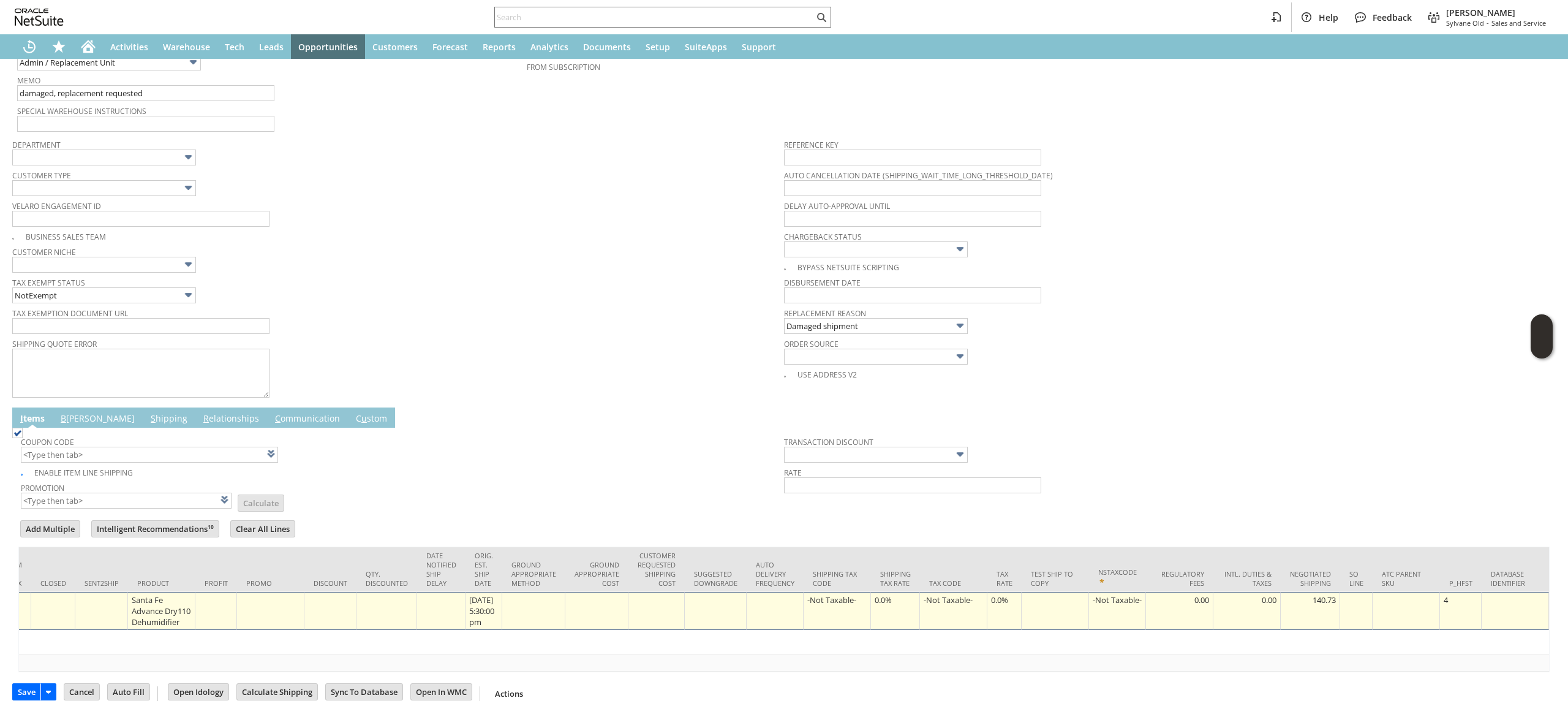
type input "0"
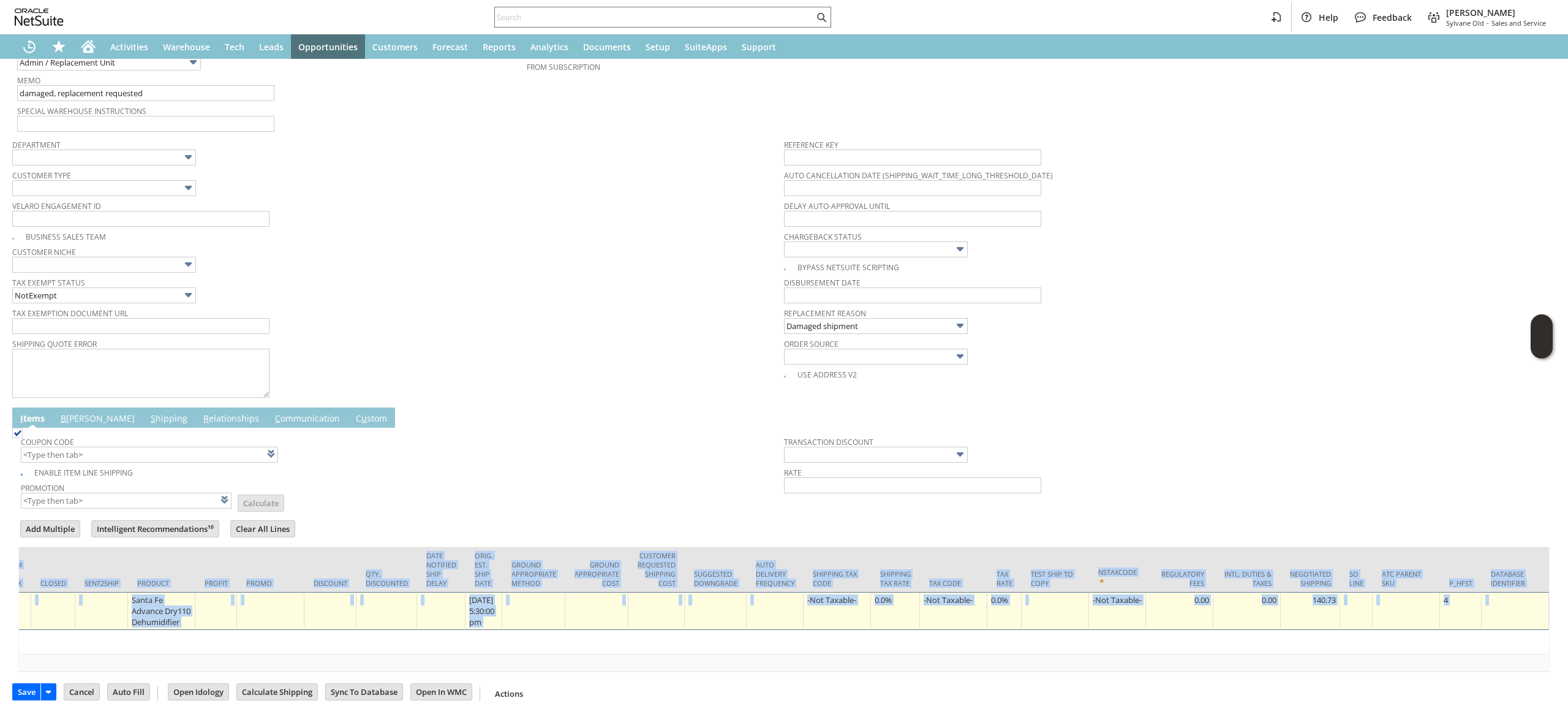
drag, startPoint x: 833, startPoint y: 683, endPoint x: 620, endPoint y: 706, distance: 214.2
click at [620, 706] on div "Sales Order List Search More Add To Shortcuts Go Save Save Save & Fulfill Save …" at bounding box center [784, 238] width 1568 height 958
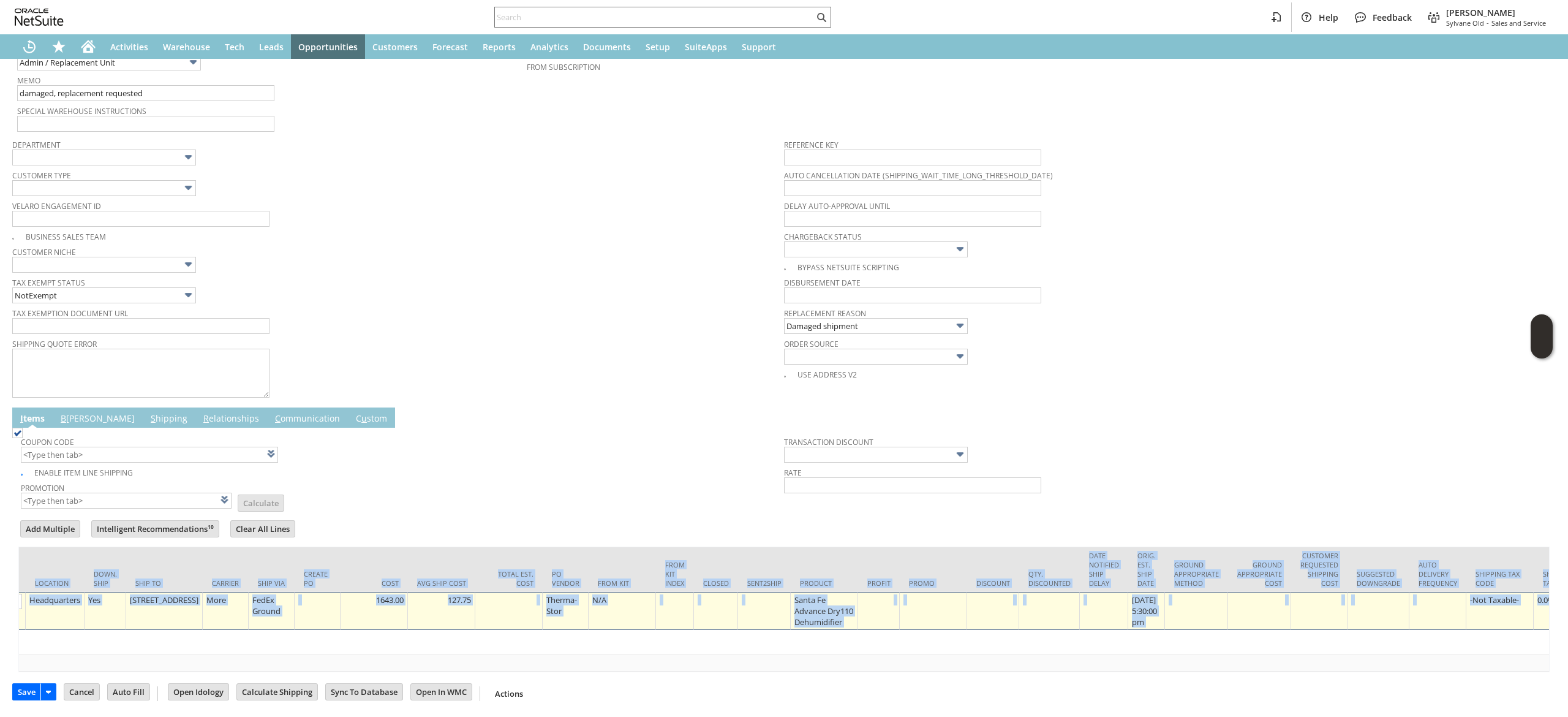
scroll to position [0, 0]
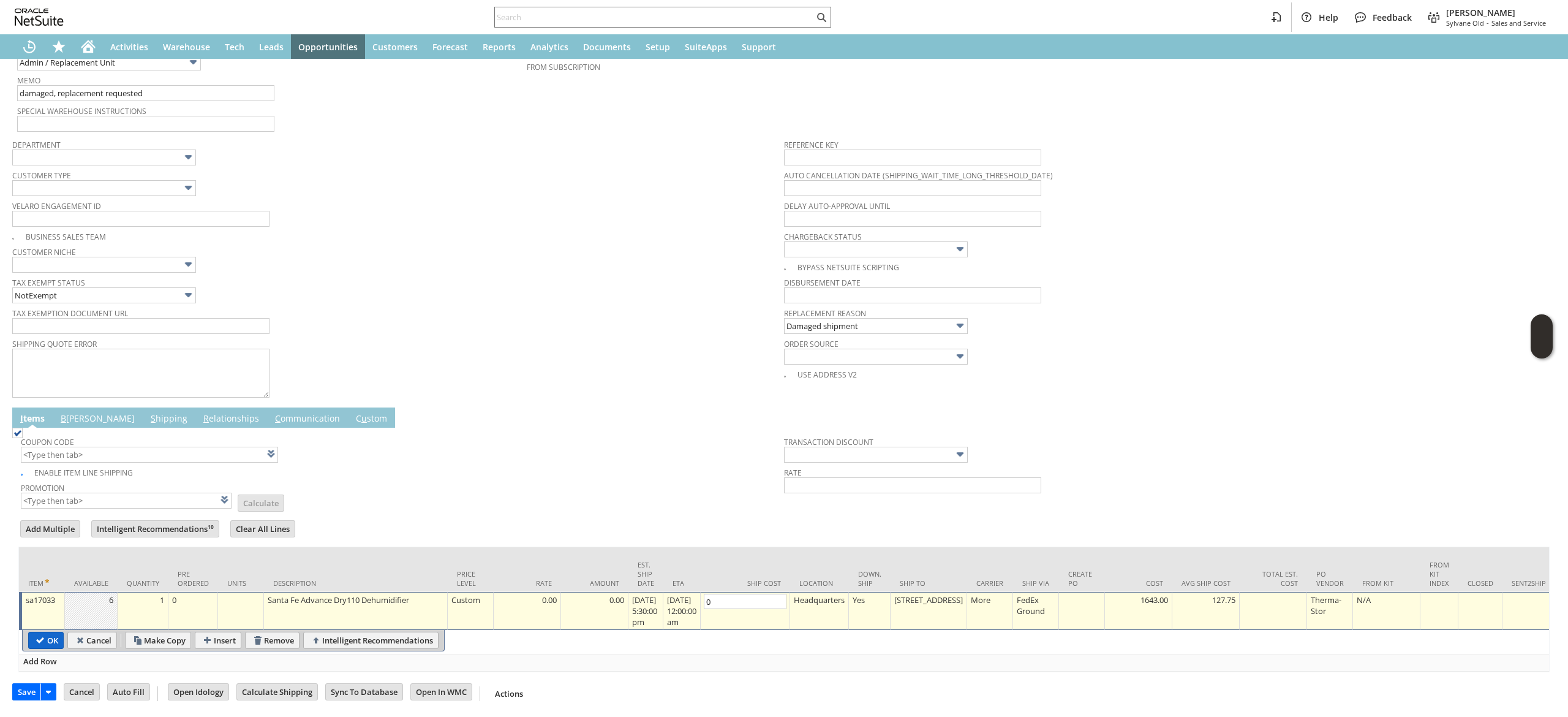
click at [28, 632] on td "OK" at bounding box center [46, 640] width 36 height 17
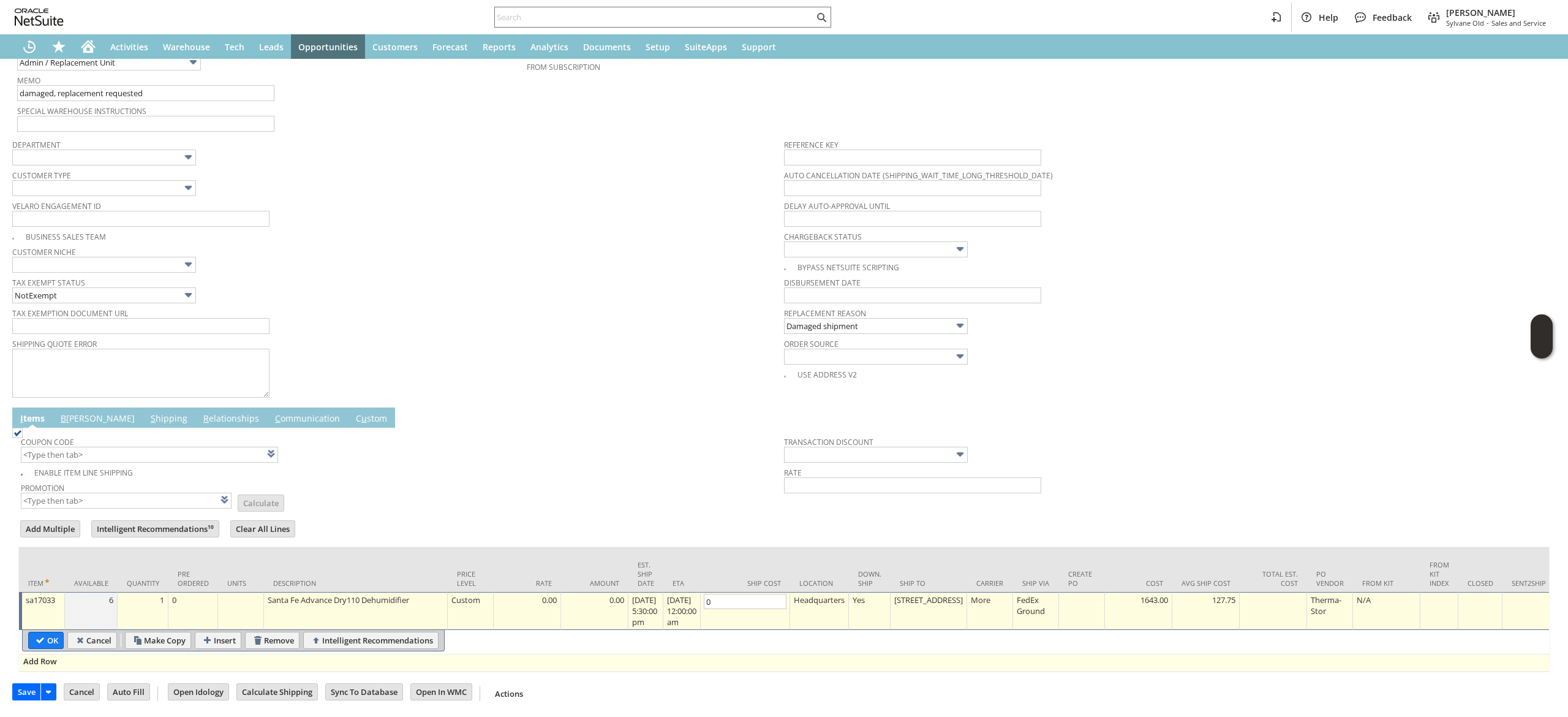
click at [56, 656] on span "Add Row" at bounding box center [40, 661] width 34 height 11
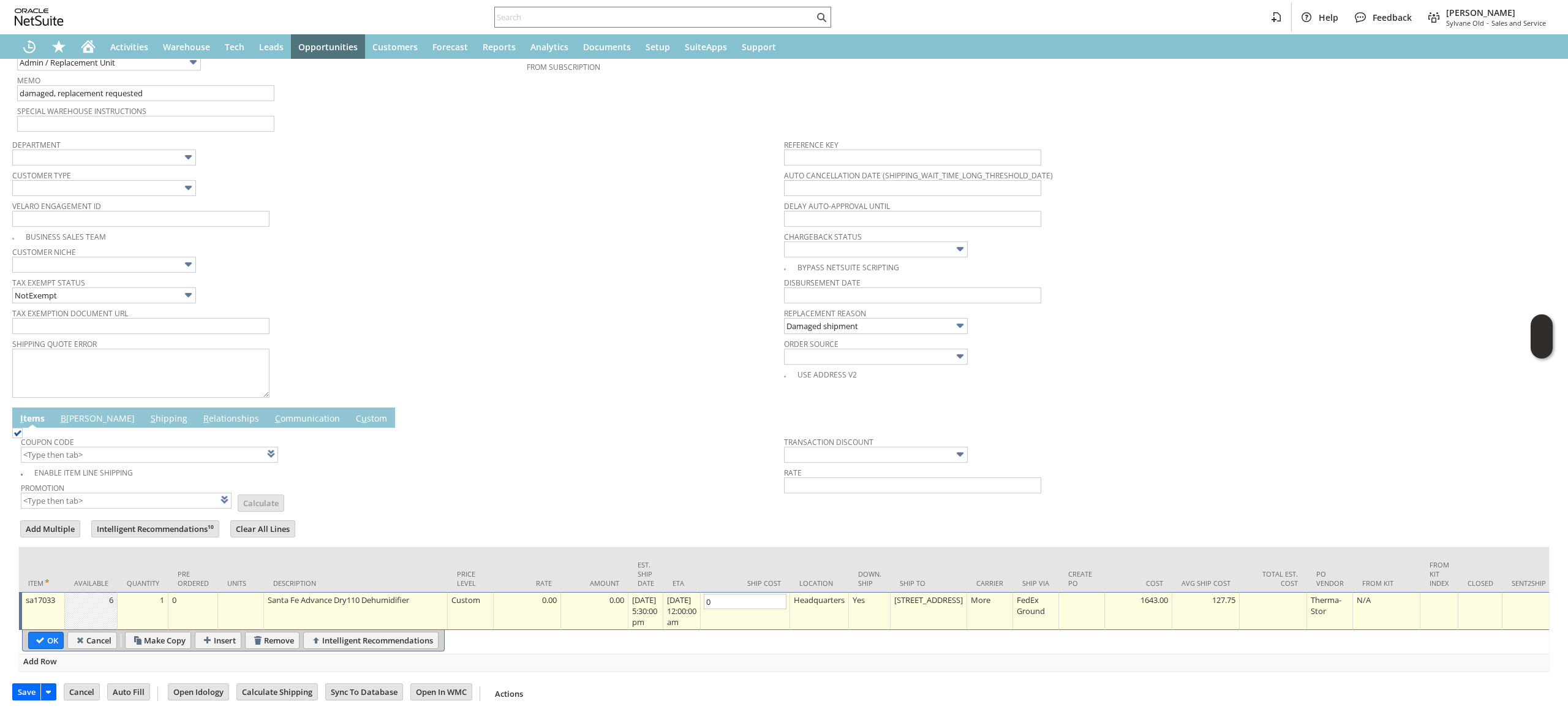
click at [0, 0] on input "sa17033" at bounding box center [0, 0] width 0 height 0
type input "Add"
type input "Copy Previous"
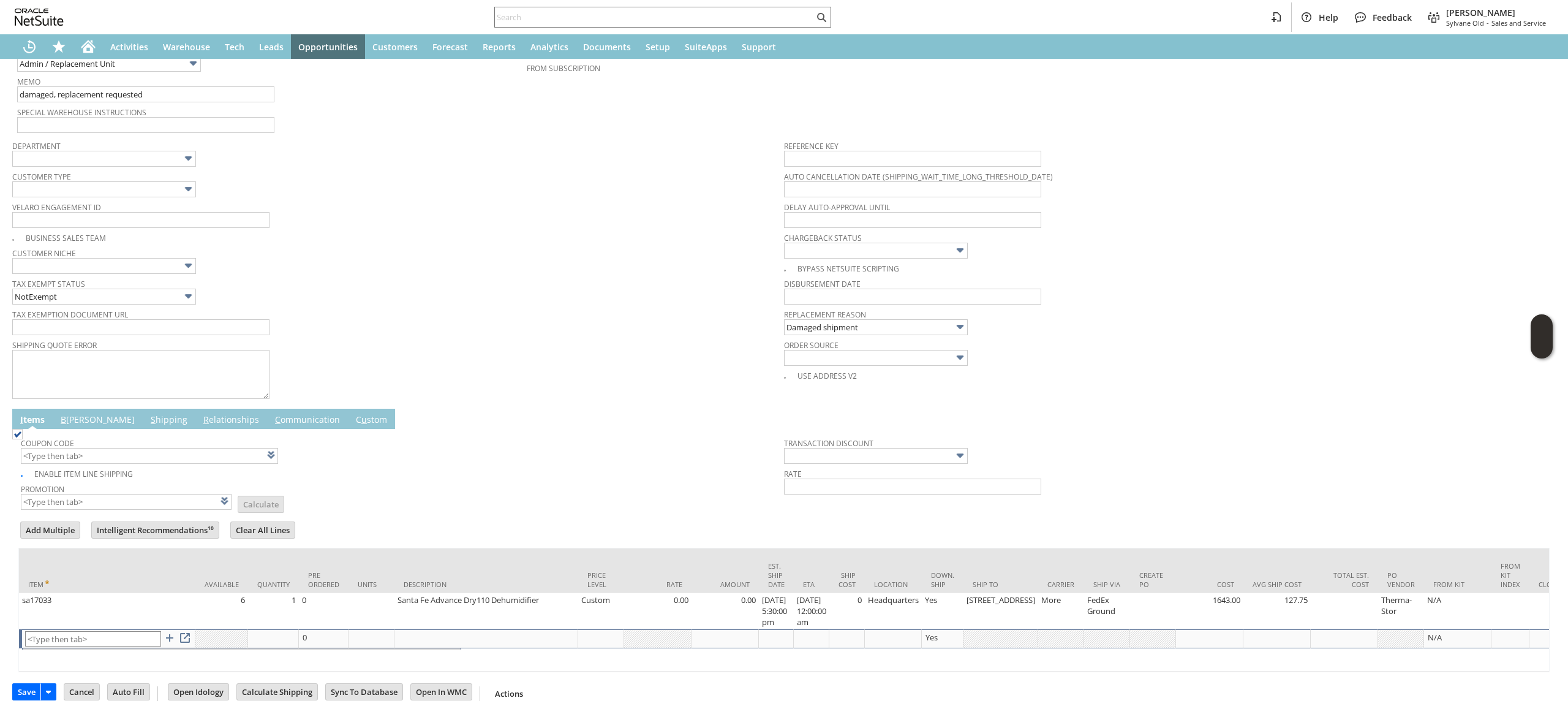
scroll to position [321, 0]
click at [45, 631] on input "text" at bounding box center [93, 639] width 136 height 16
click at [76, 433] on span "Coupon Code" at bounding box center [399, 440] width 758 height 14
click at [76, 412] on link "B [PERSON_NAME]" at bounding box center [98, 419] width 80 height 14
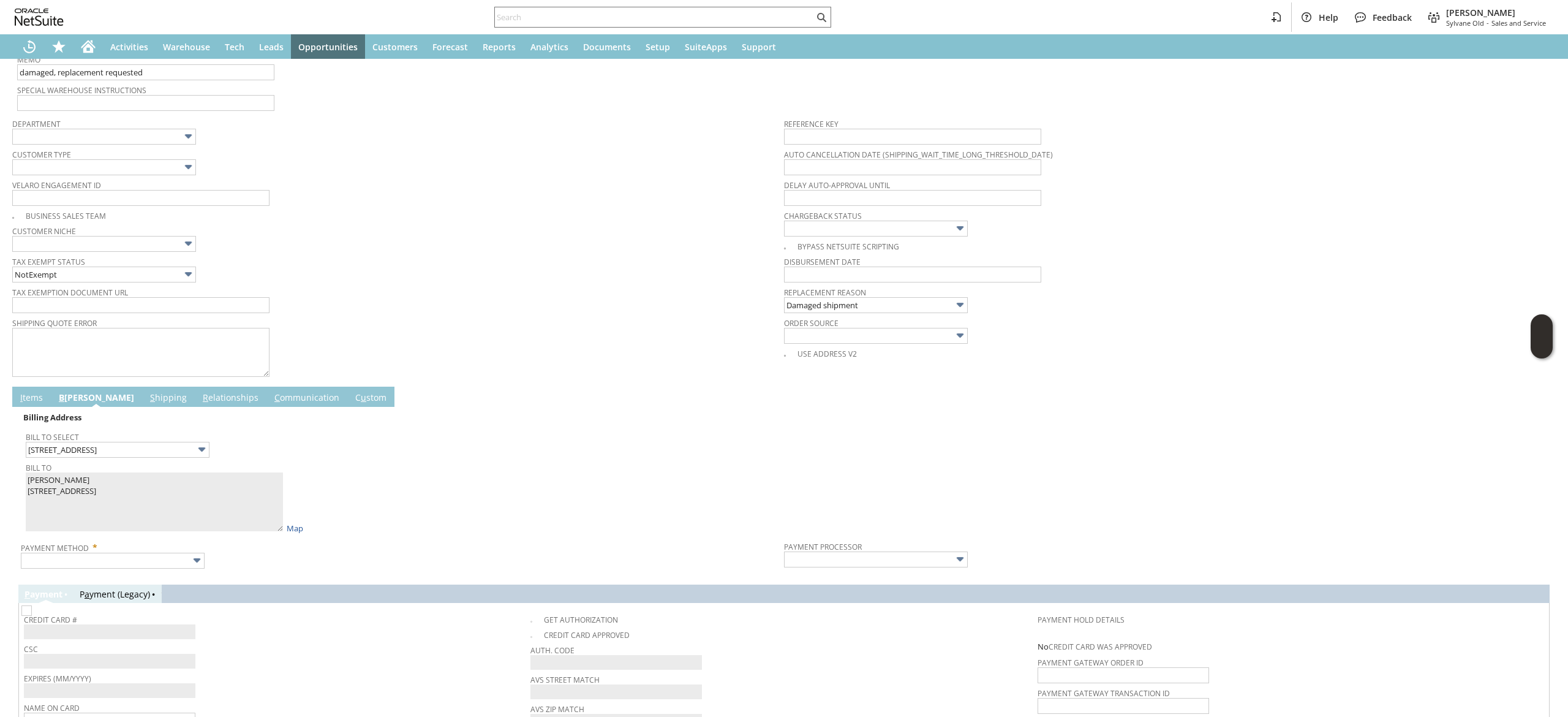
click at [149, 582] on div "Billing Address Bill To Select [STREET_ADDRESS] Bill To [PERSON_NAME] [STREET_A…" at bounding box center [784, 631] width 1532 height 449
click at [148, 570] on td "Payment Method *" at bounding box center [402, 552] width 763 height 35
click at [147, 560] on input "text" at bounding box center [112, 561] width 184 height 16
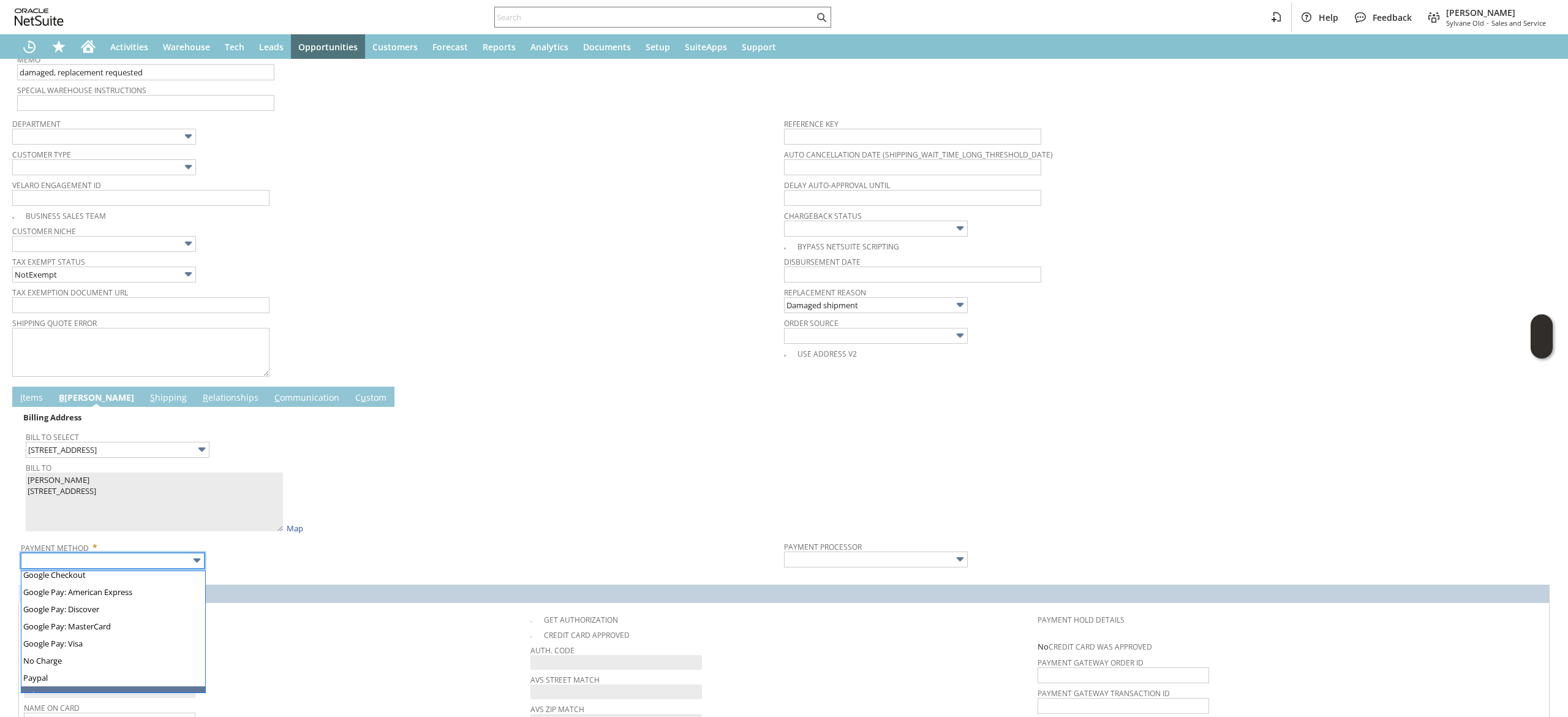
scroll to position [331, 0]
type input "Visa / Mastercard"
type input "Braintree"
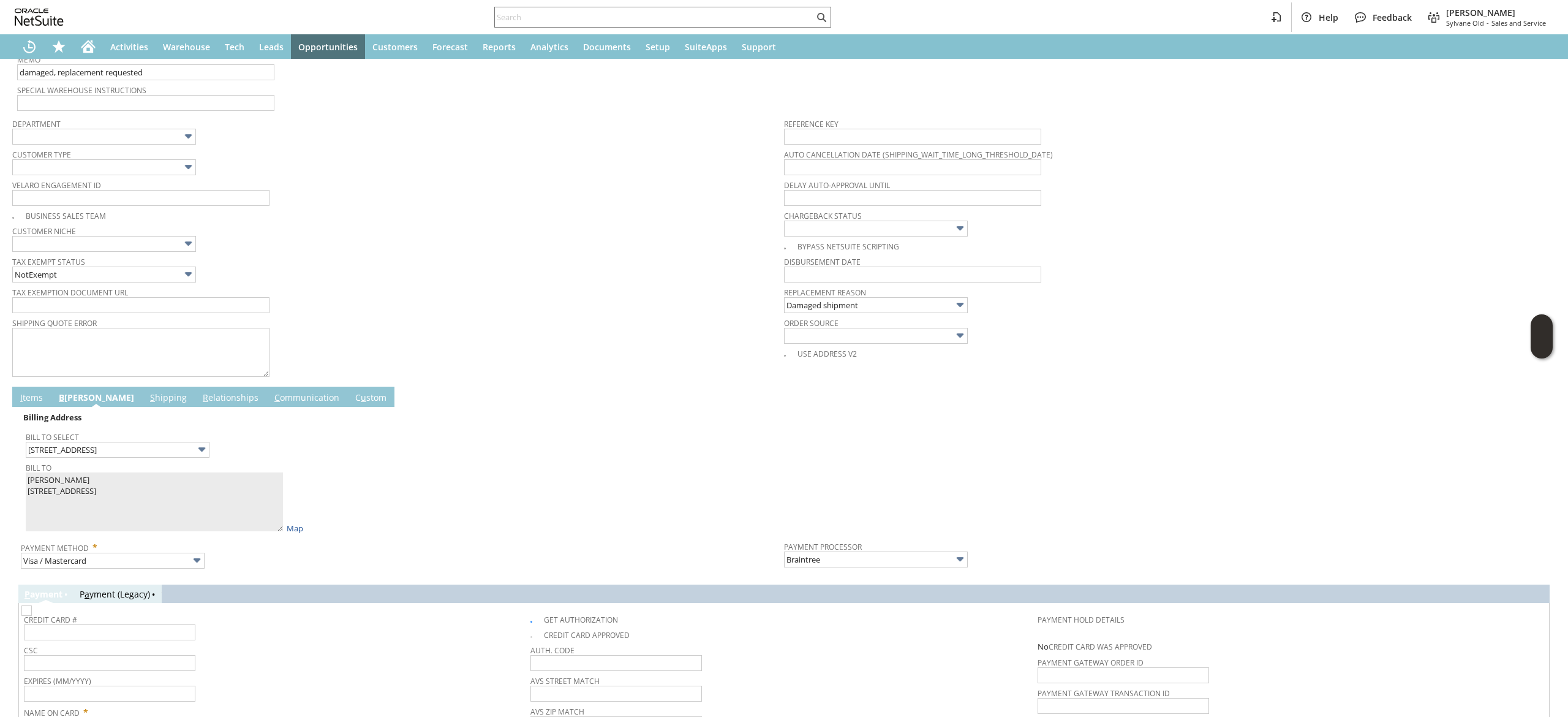
click at [32, 616] on img at bounding box center [26, 610] width 10 height 10
checkbox input "false"
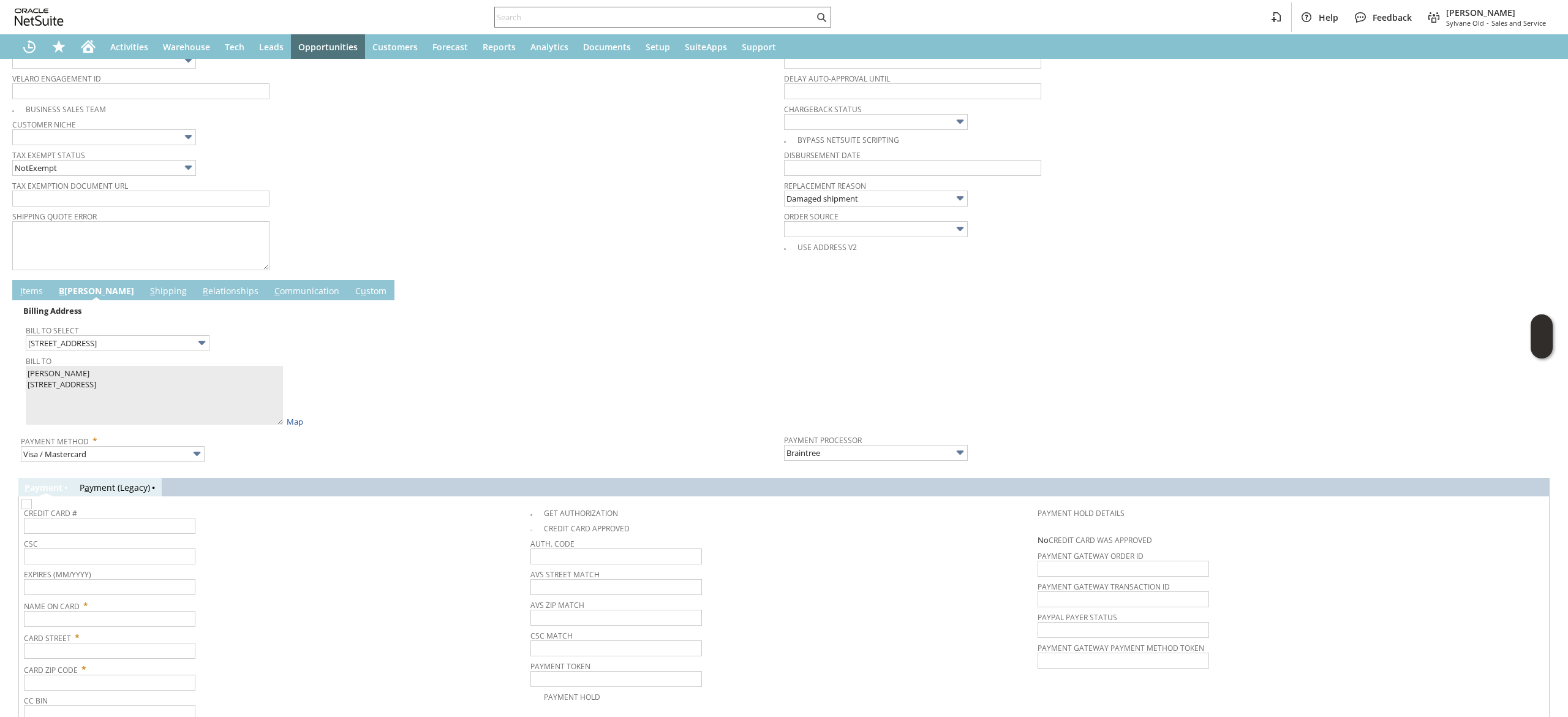
scroll to position [517, 0]
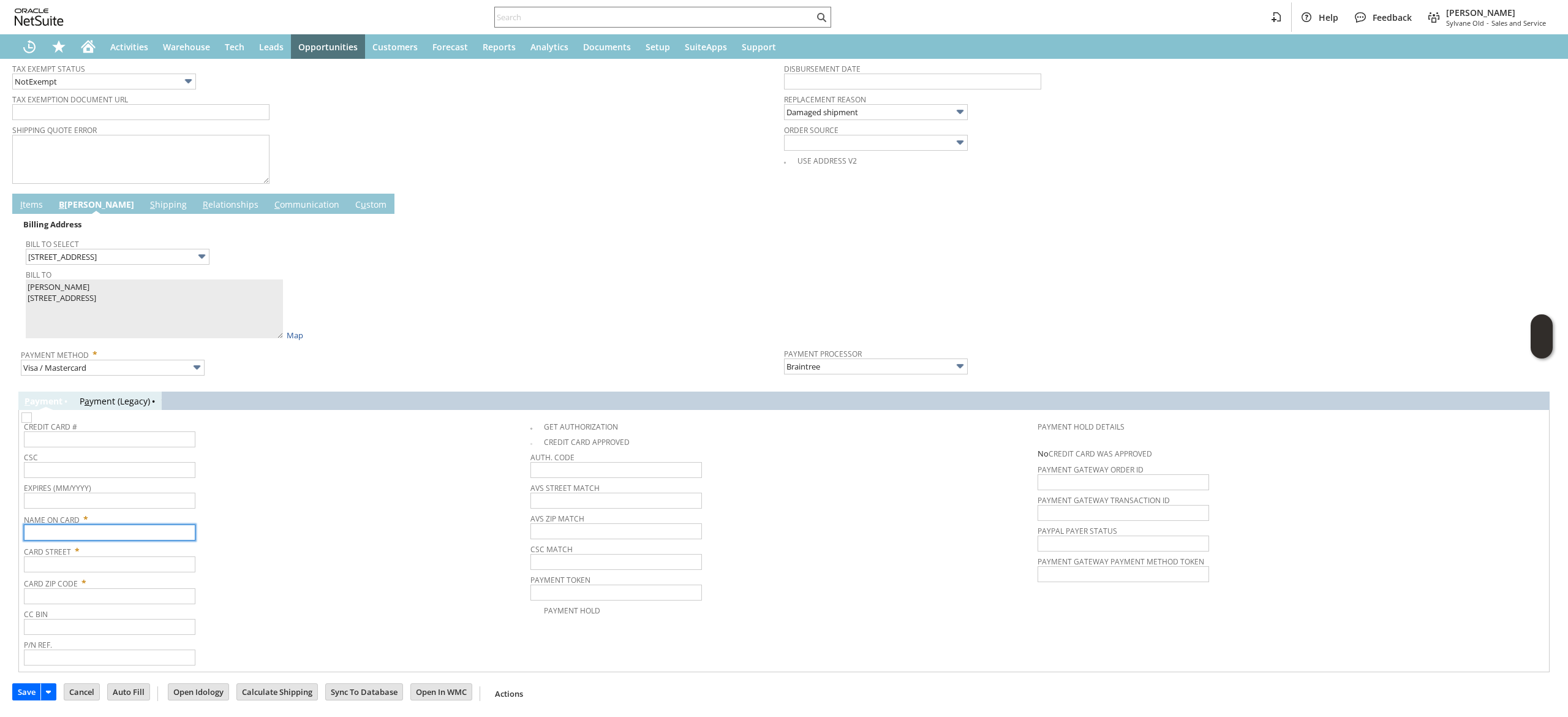
click at [163, 540] on input "text" at bounding box center [109, 532] width 171 height 16
paste input "[PERSON_NAME]"
type input "[PERSON_NAME]"
click at [82, 558] on input "text" at bounding box center [109, 564] width 171 height 16
paste input "[STREET_ADDRESS]"
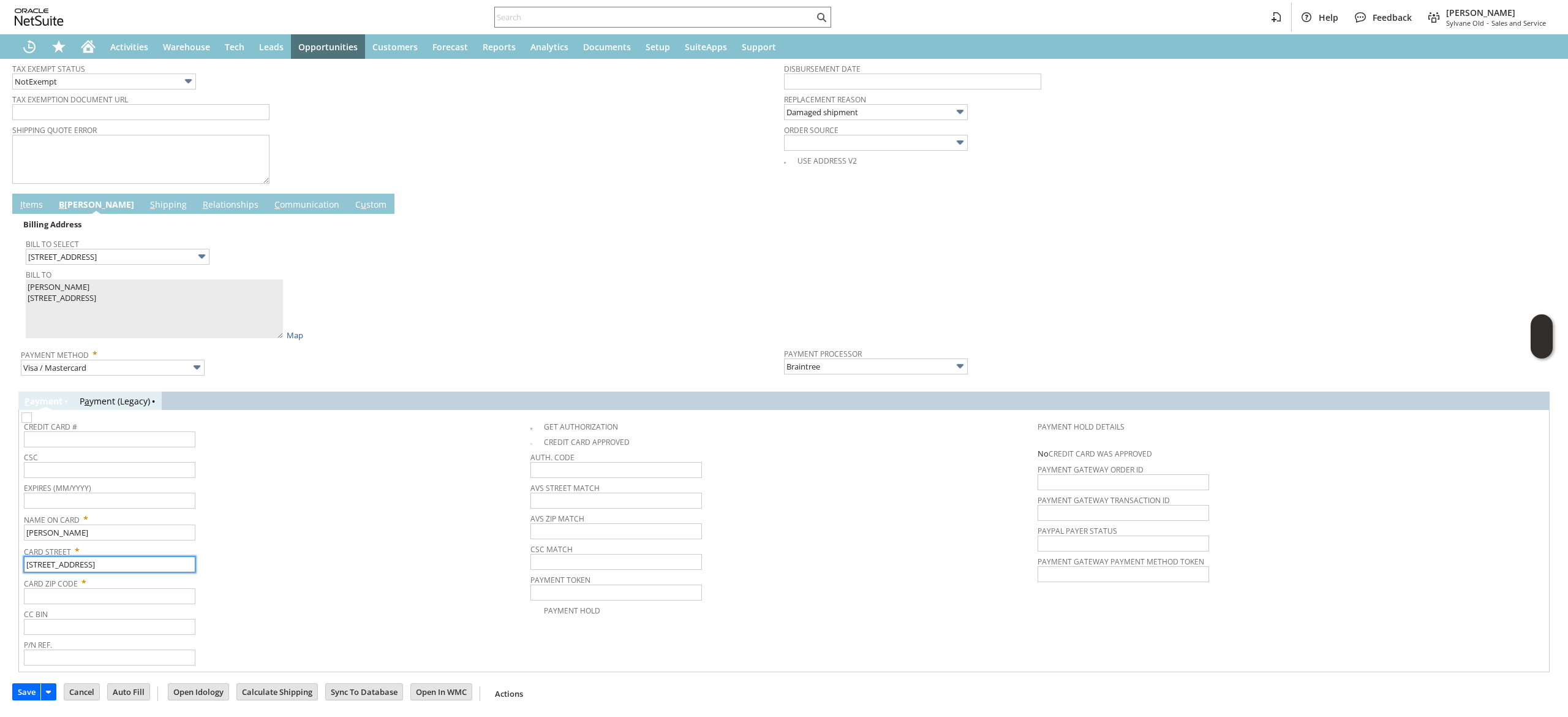
type input "[STREET_ADDRESS]"
click at [91, 603] on input "text" at bounding box center [109, 596] width 171 height 16
paste input "02635"
type input "02635"
click at [297, 591] on div "Card Zip Code * 02635" at bounding box center [274, 588] width 500 height 30
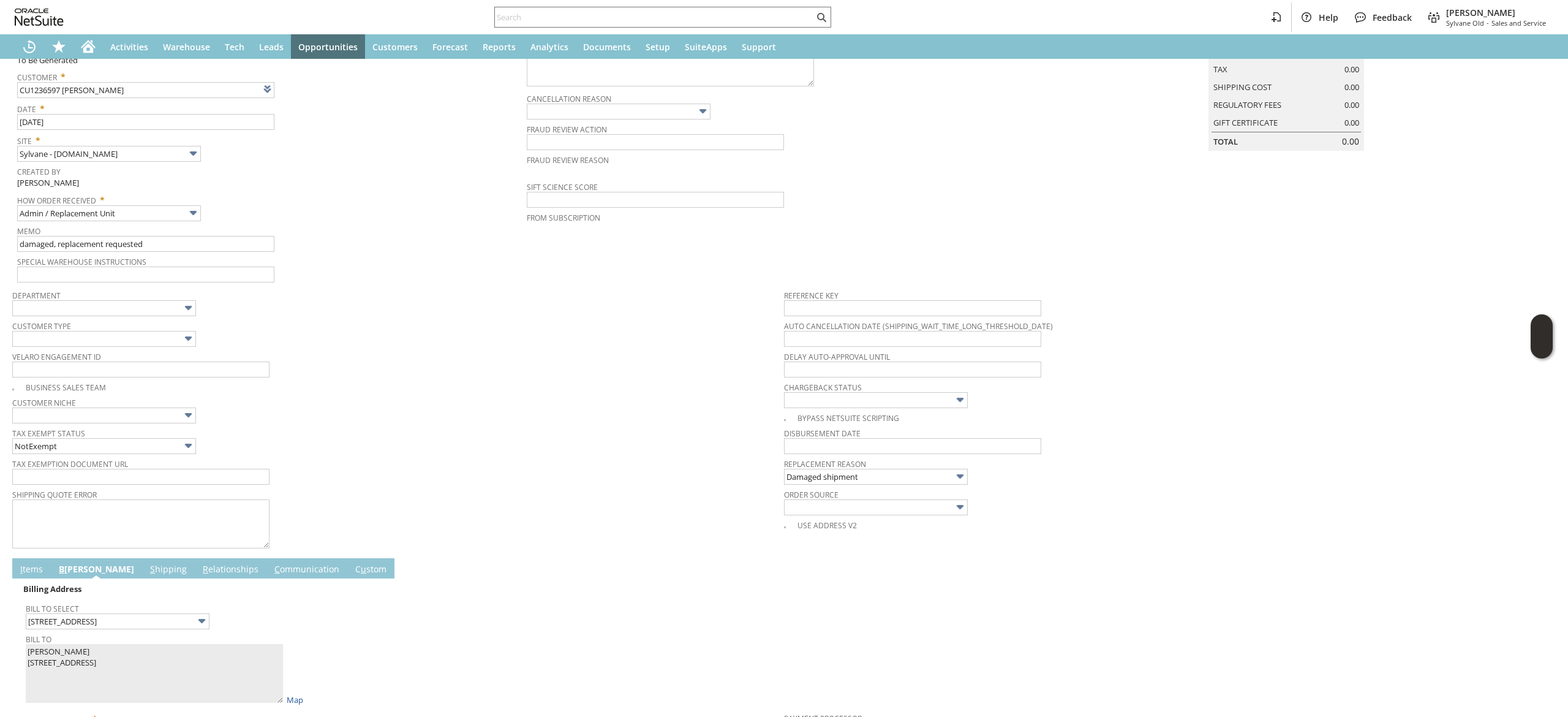
scroll to position [0, 0]
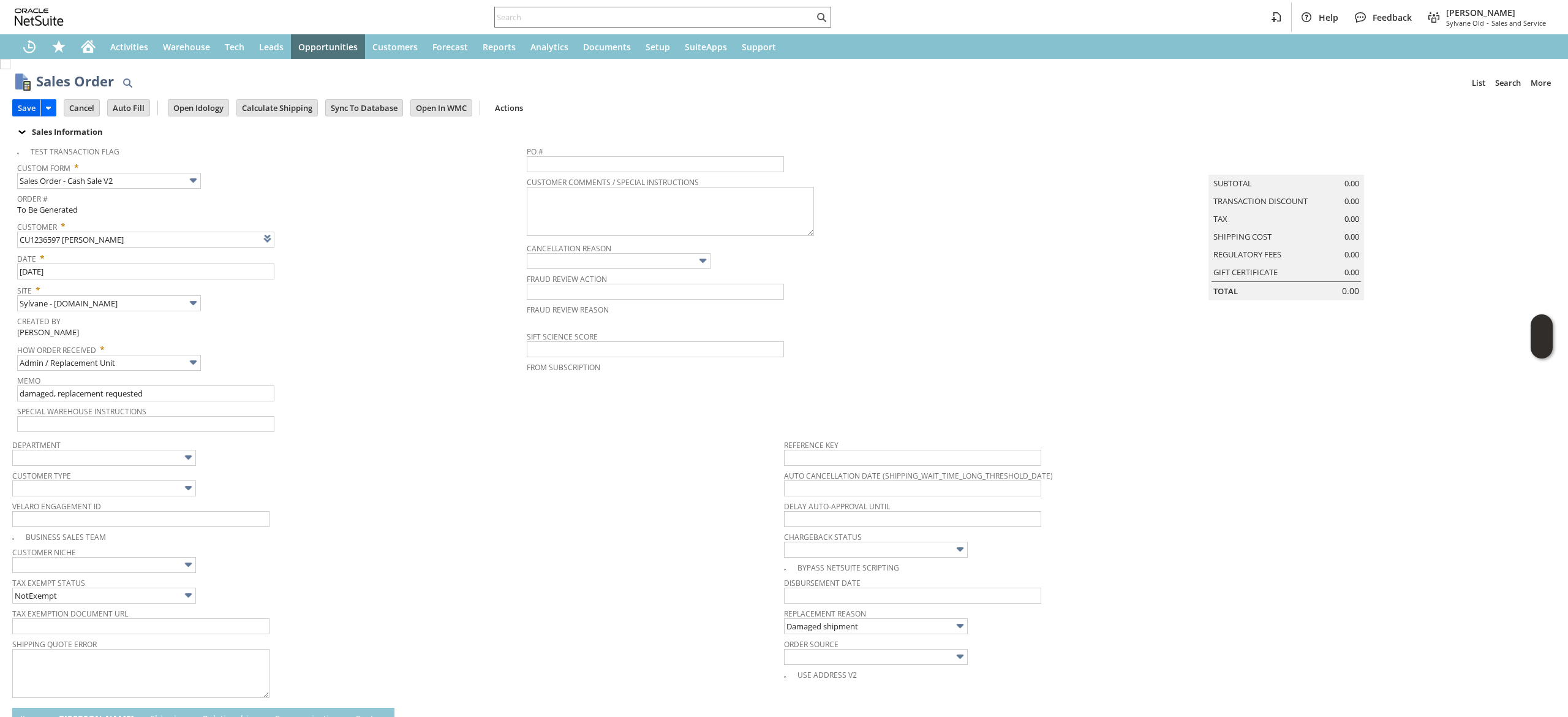
click at [22, 102] on input "Save" at bounding box center [26, 107] width 28 height 16
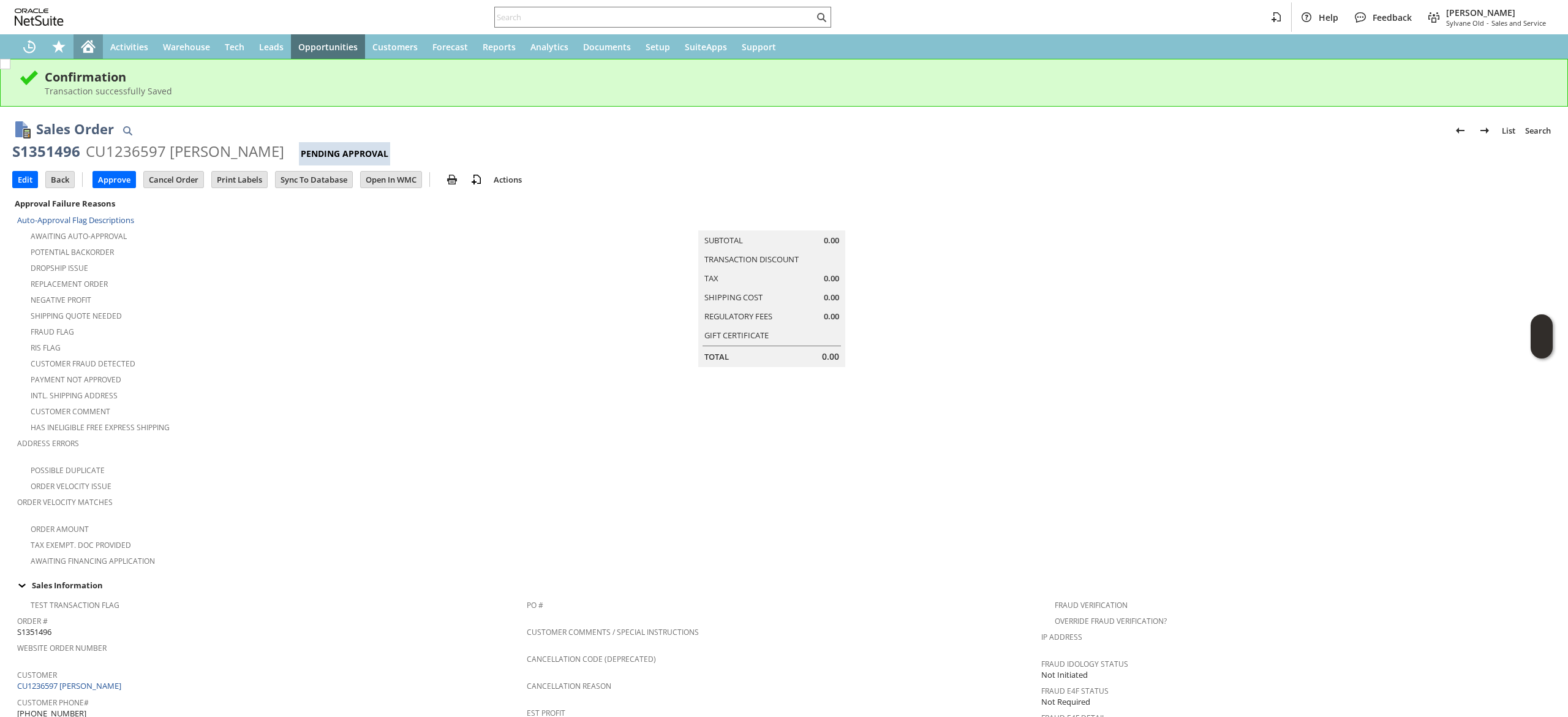
click at [81, 45] on icon "Home" at bounding box center [88, 47] width 15 height 15
